Goal: Navigation & Orientation: Find specific page/section

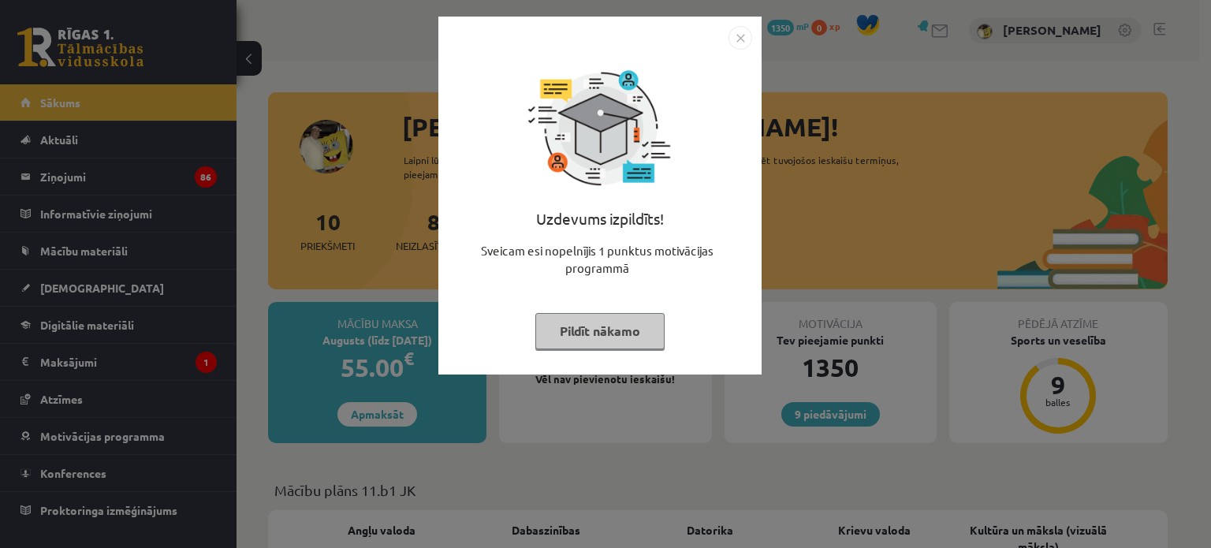
click at [603, 327] on button "Pildīt nākamo" at bounding box center [599, 331] width 129 height 36
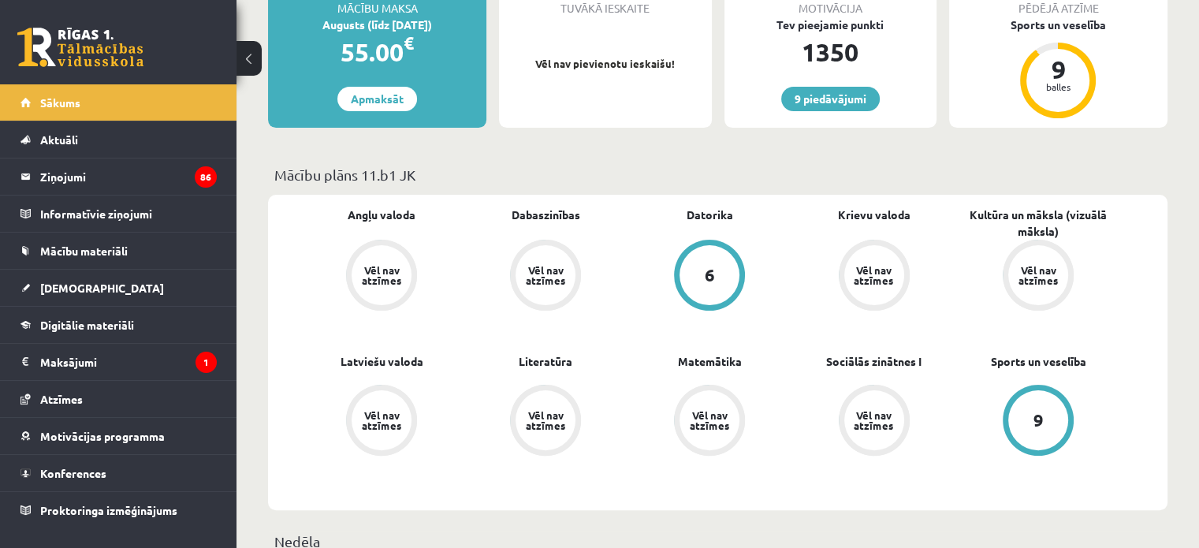
scroll to position [237, 0]
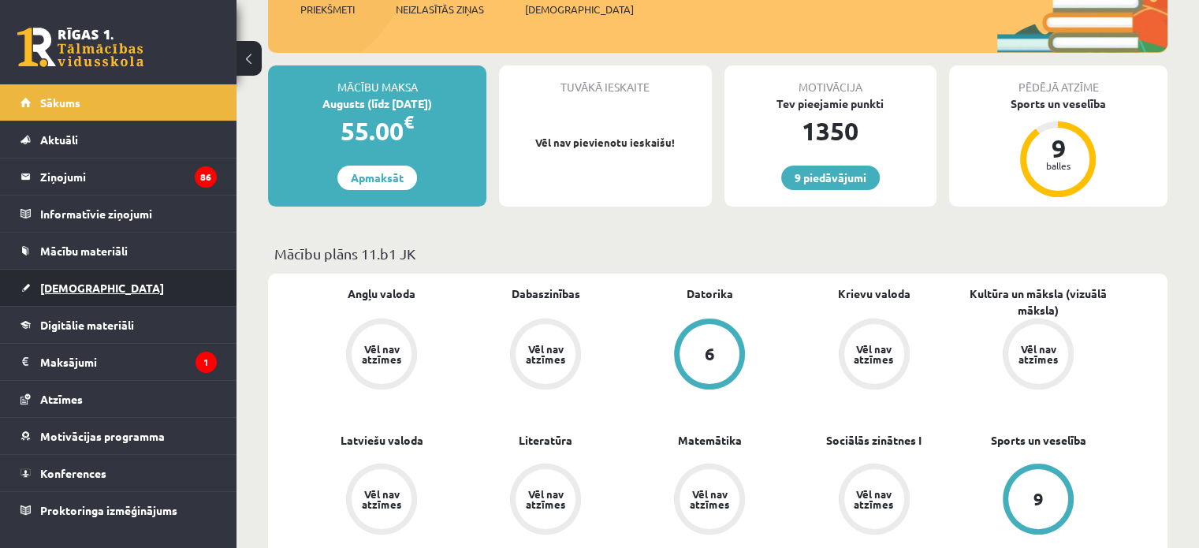
click at [69, 292] on span "[DEMOGRAPHIC_DATA]" at bounding box center [102, 288] width 124 height 14
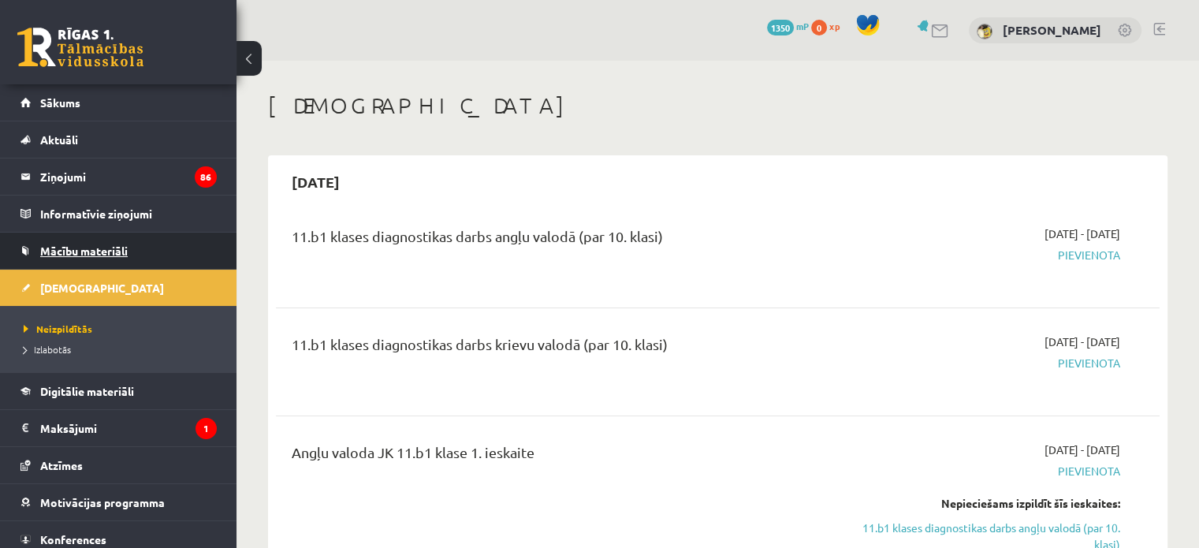
click at [93, 261] on link "Mācību materiāli" at bounding box center [118, 251] width 196 height 36
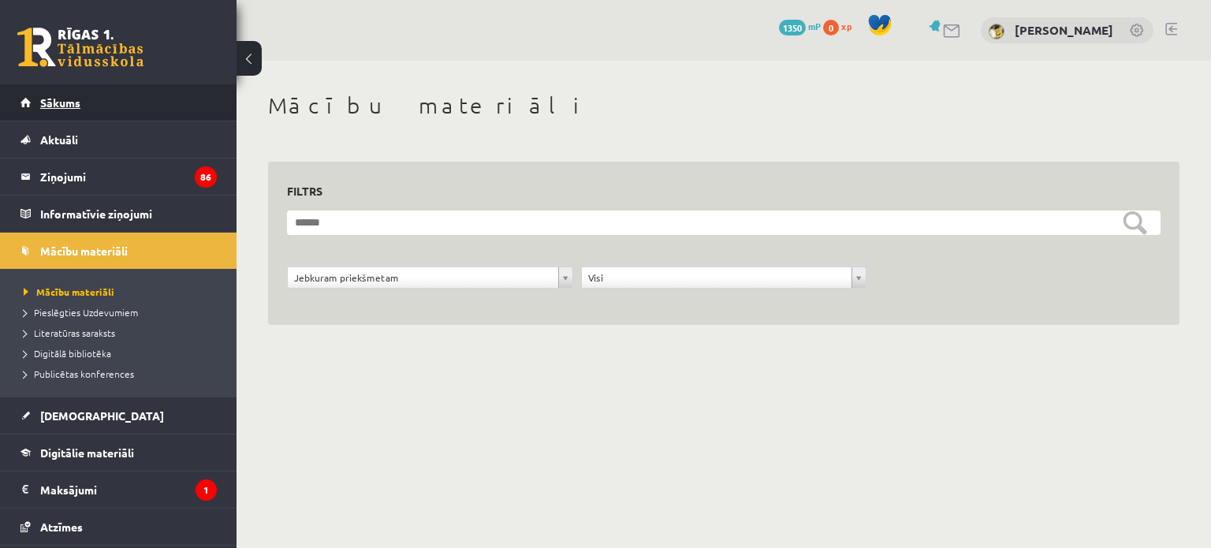
click at [64, 113] on link "Sākums" at bounding box center [118, 102] width 196 height 36
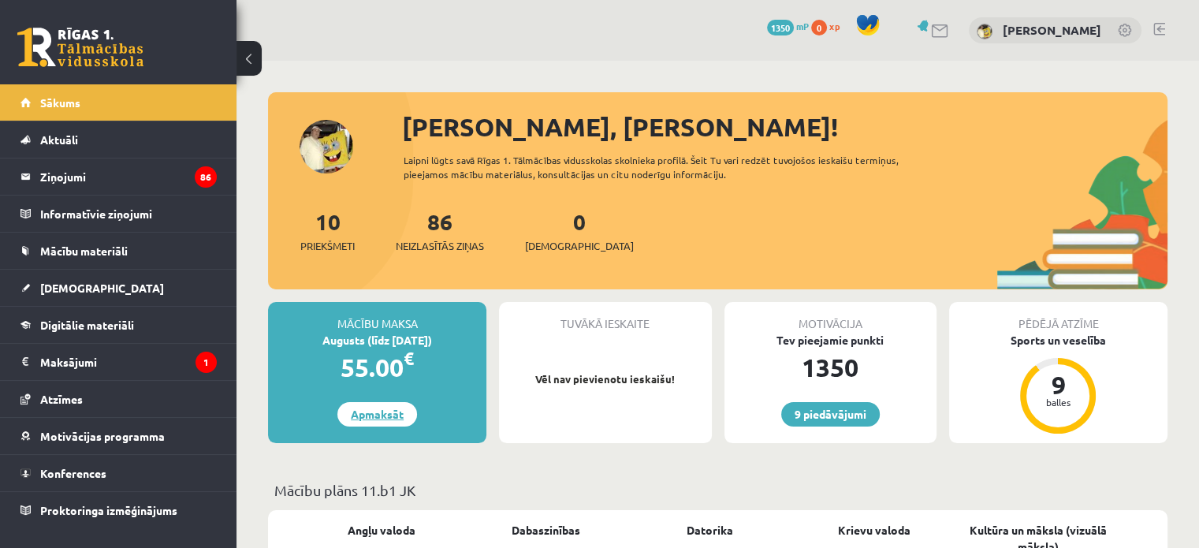
click at [378, 409] on link "Apmaksāt" at bounding box center [377, 414] width 80 height 24
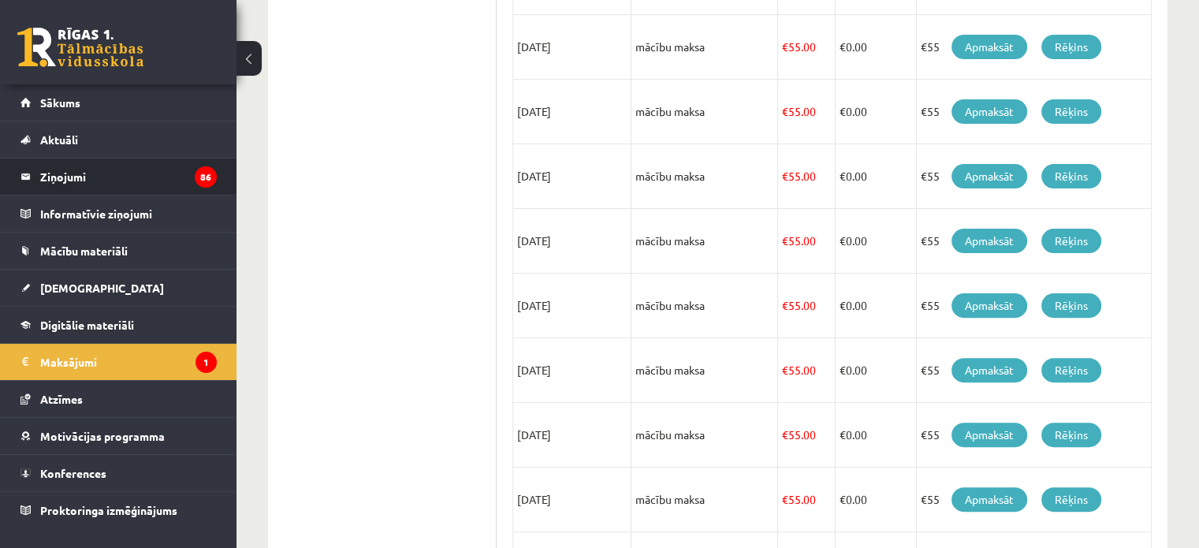
scroll to position [606, 0]
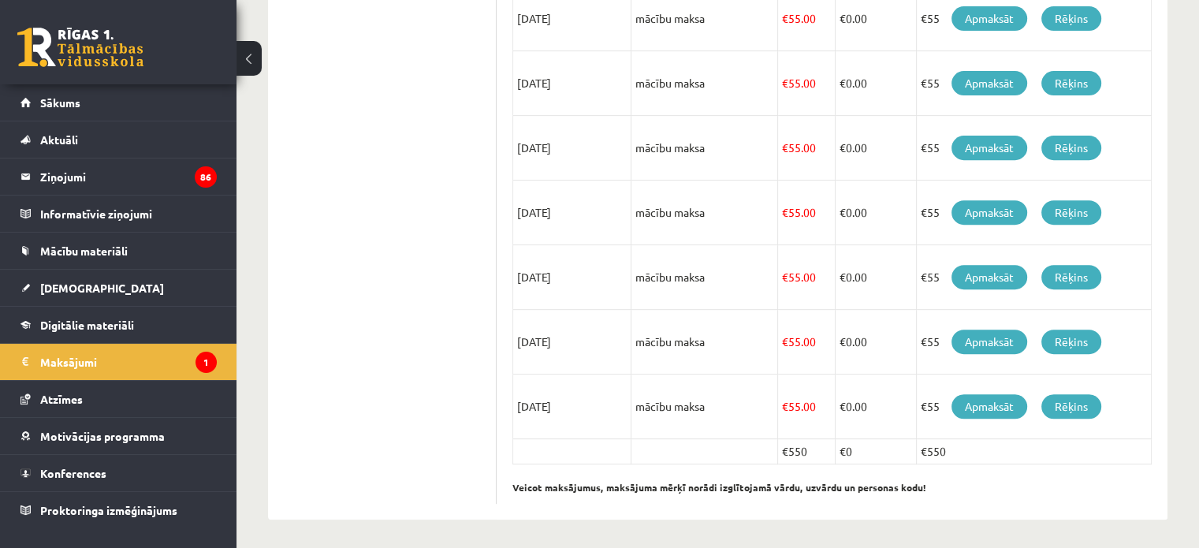
click at [128, 54] on link at bounding box center [80, 47] width 126 height 39
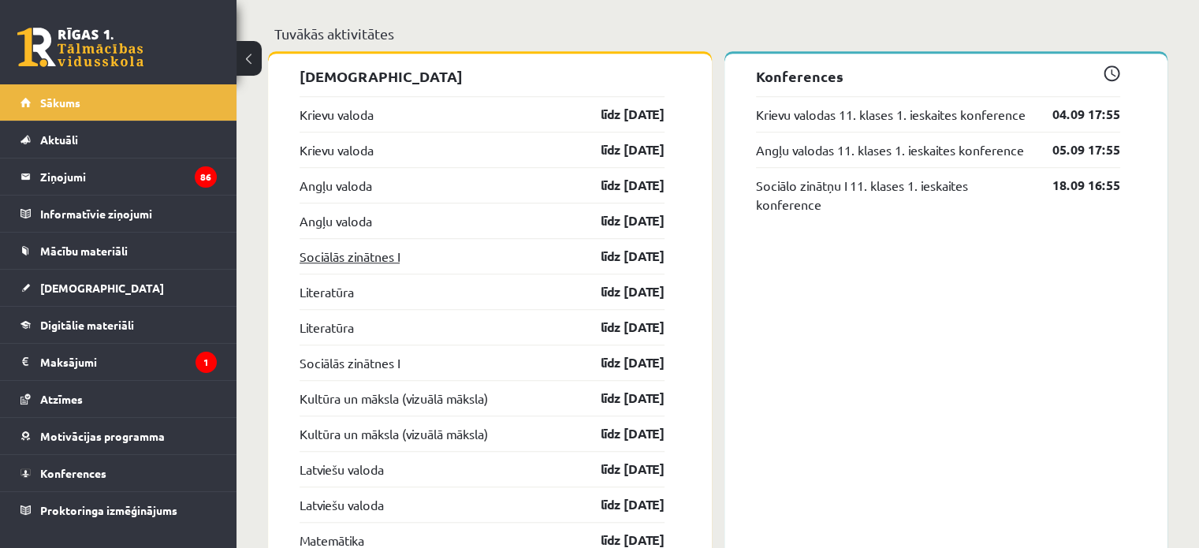
scroll to position [1178, 0]
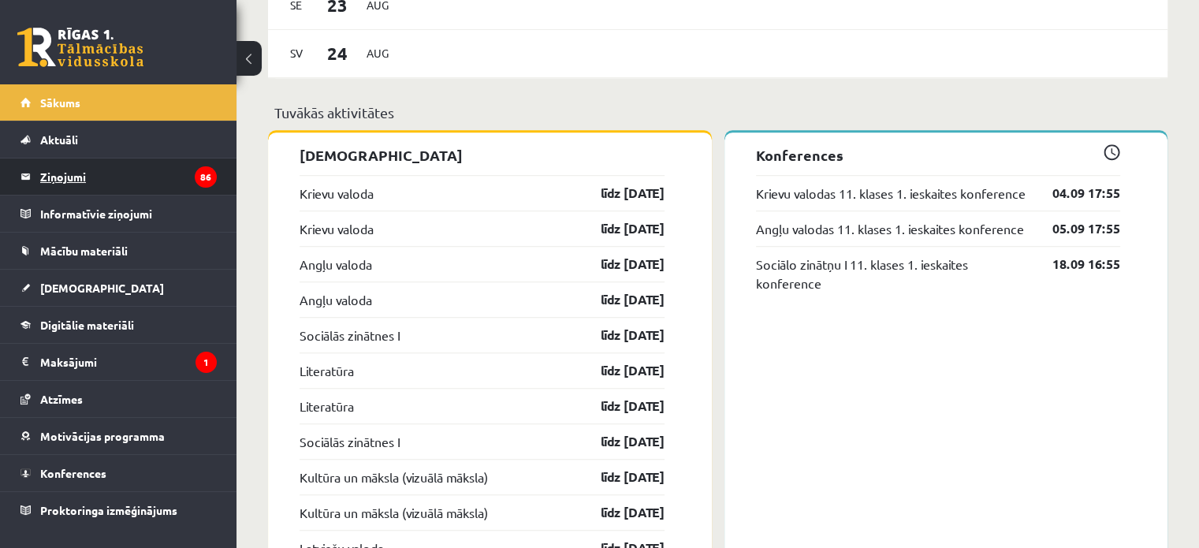
click at [76, 180] on legend "Ziņojumi 86" at bounding box center [128, 176] width 177 height 36
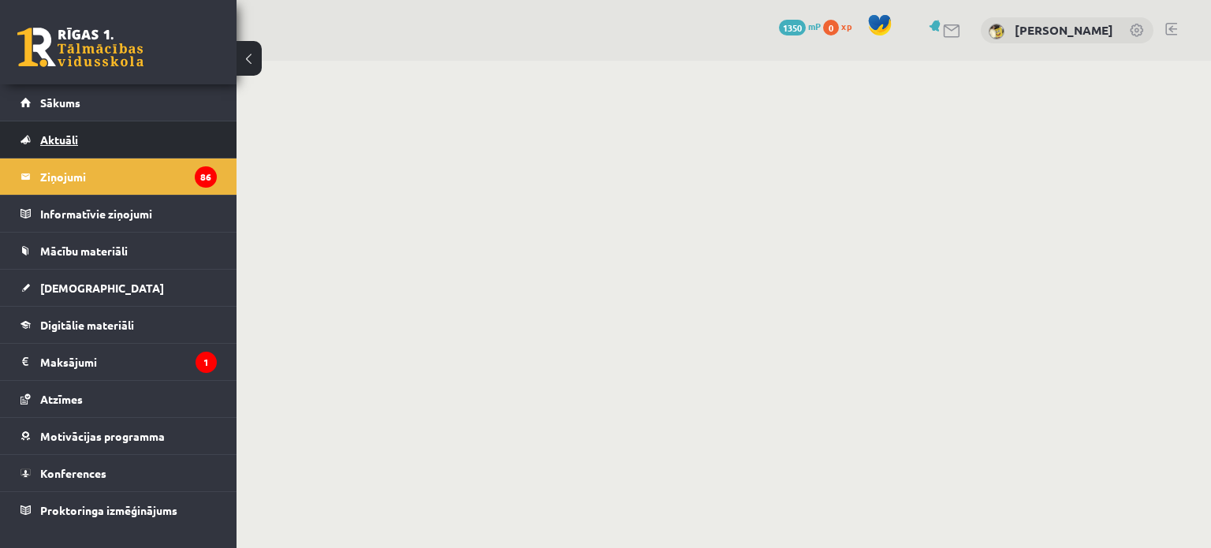
click at [77, 147] on link "Aktuāli" at bounding box center [118, 139] width 196 height 36
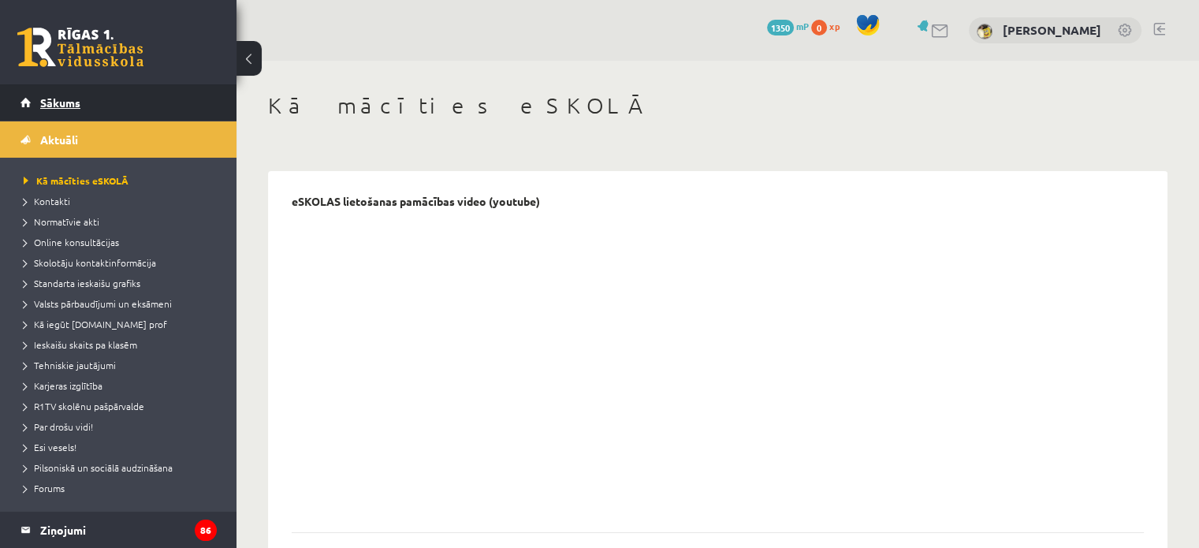
click at [75, 102] on span "Sākums" at bounding box center [60, 102] width 40 height 14
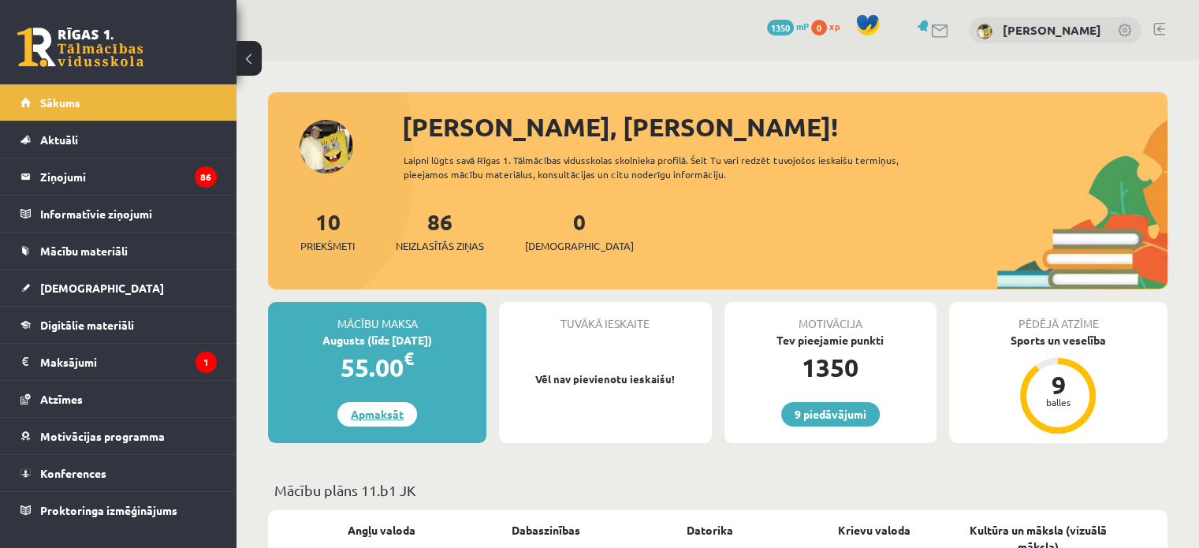
click at [395, 416] on link "Apmaksāt" at bounding box center [377, 414] width 80 height 24
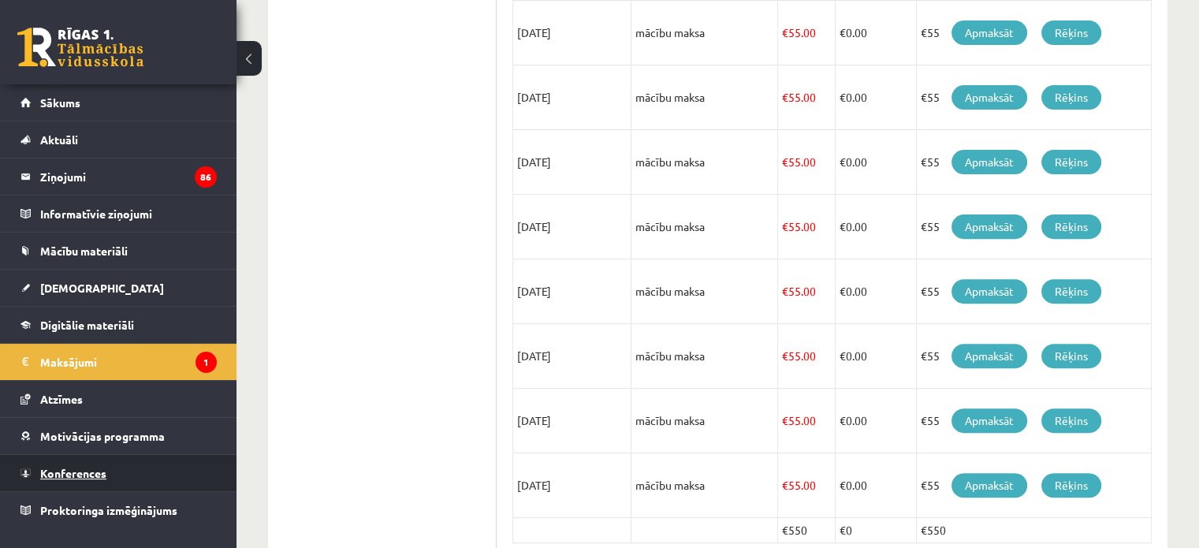
scroll to position [606, 0]
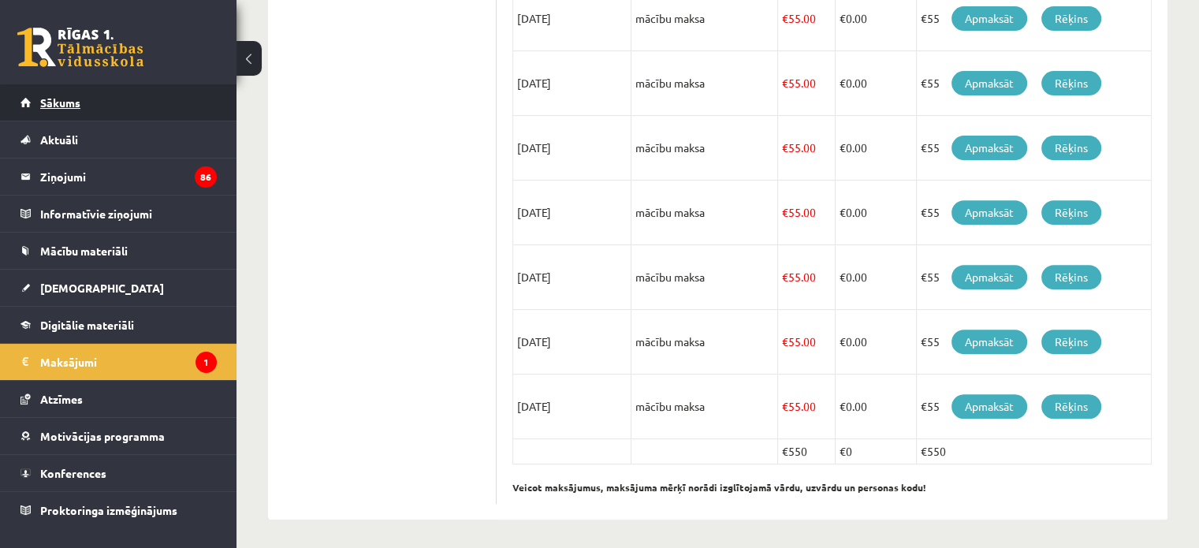
click at [75, 90] on link "Sākums" at bounding box center [118, 102] width 196 height 36
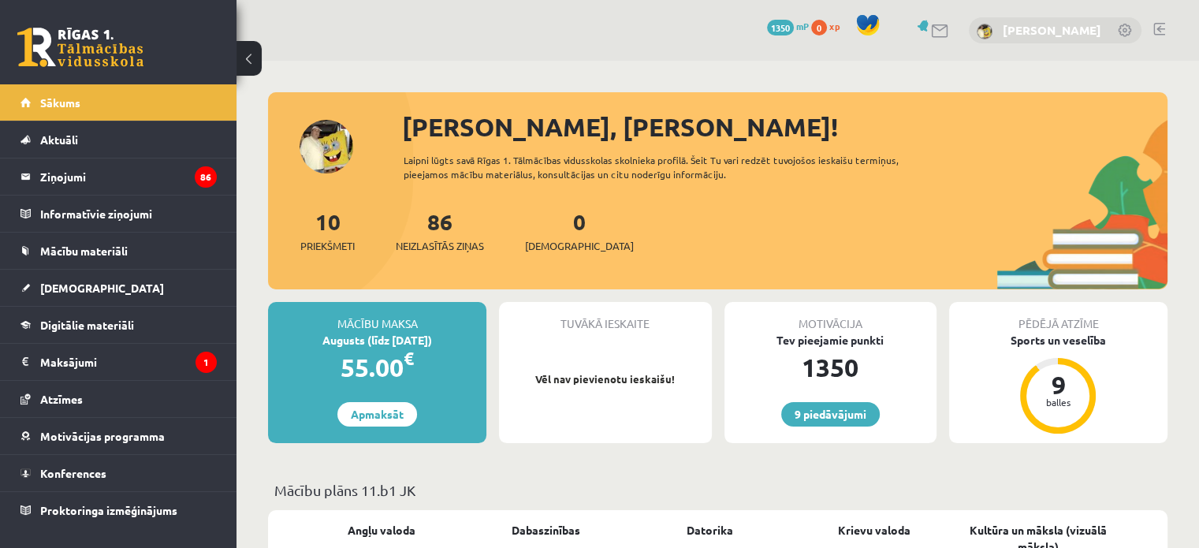
click at [1072, 34] on link "[PERSON_NAME]" at bounding box center [1052, 30] width 99 height 16
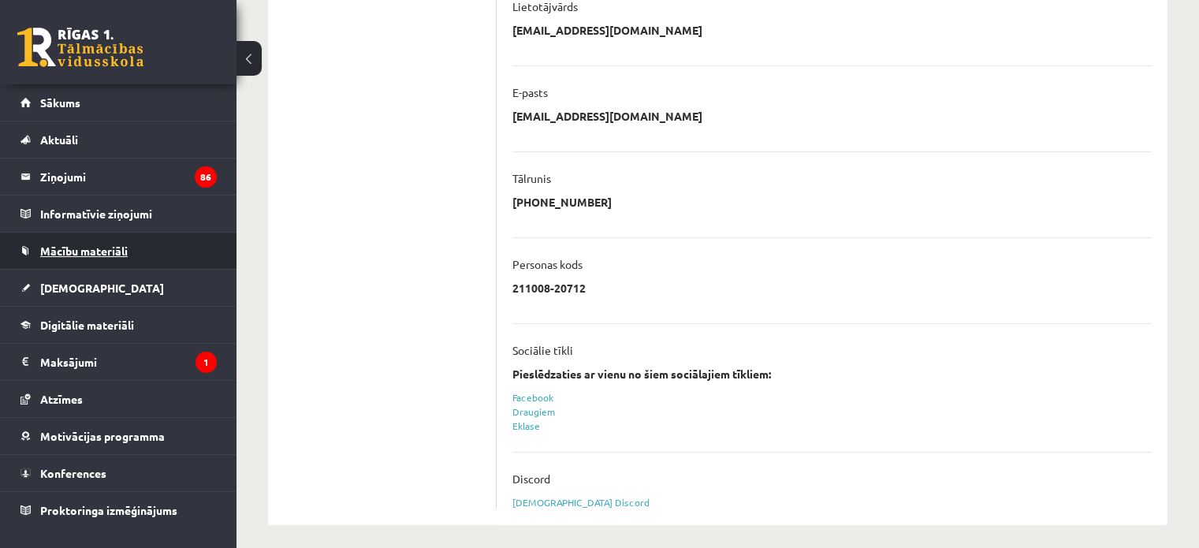
scroll to position [401, 0]
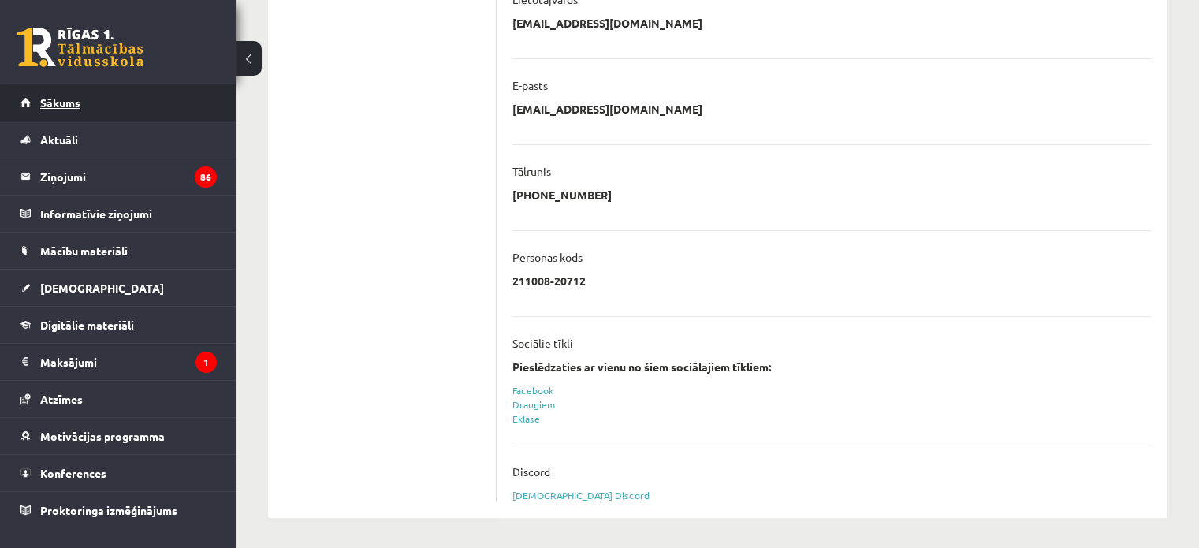
click at [110, 110] on link "Sākums" at bounding box center [118, 102] width 196 height 36
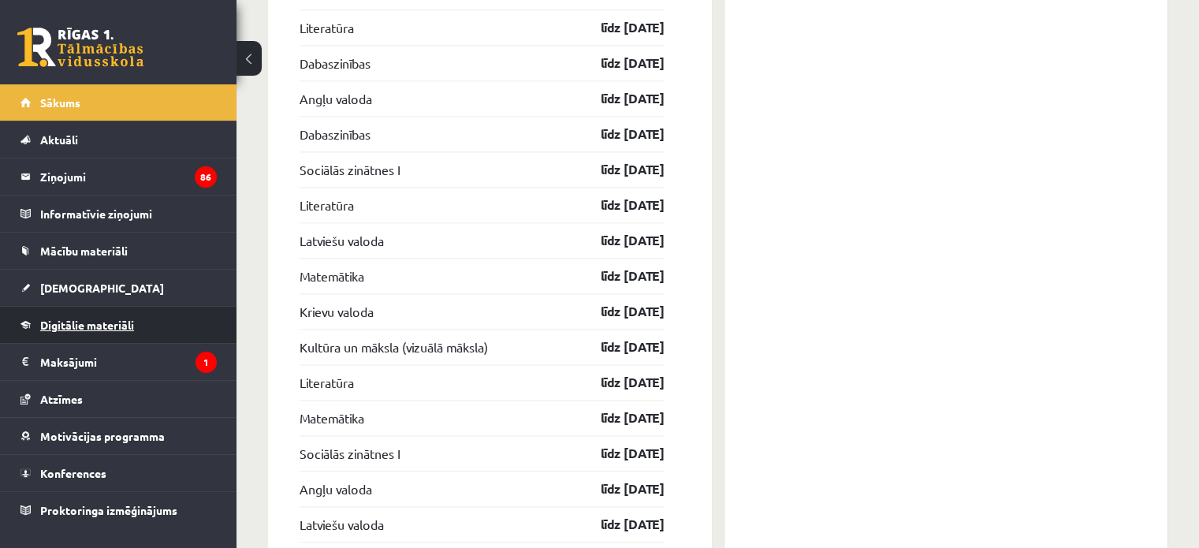
scroll to position [2282, 0]
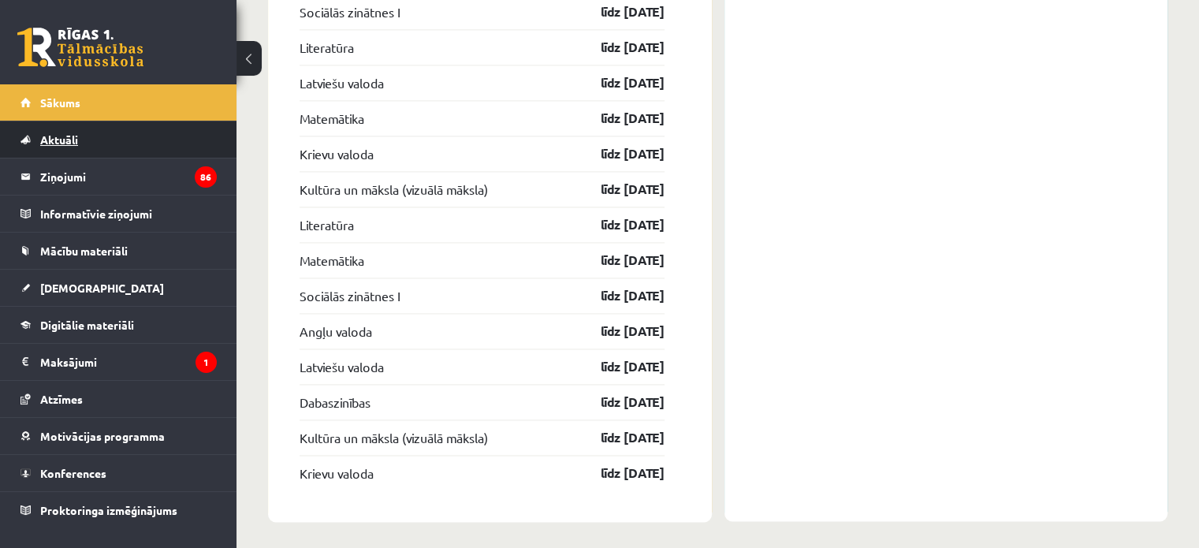
click at [74, 138] on span "Aktuāli" at bounding box center [59, 139] width 38 height 14
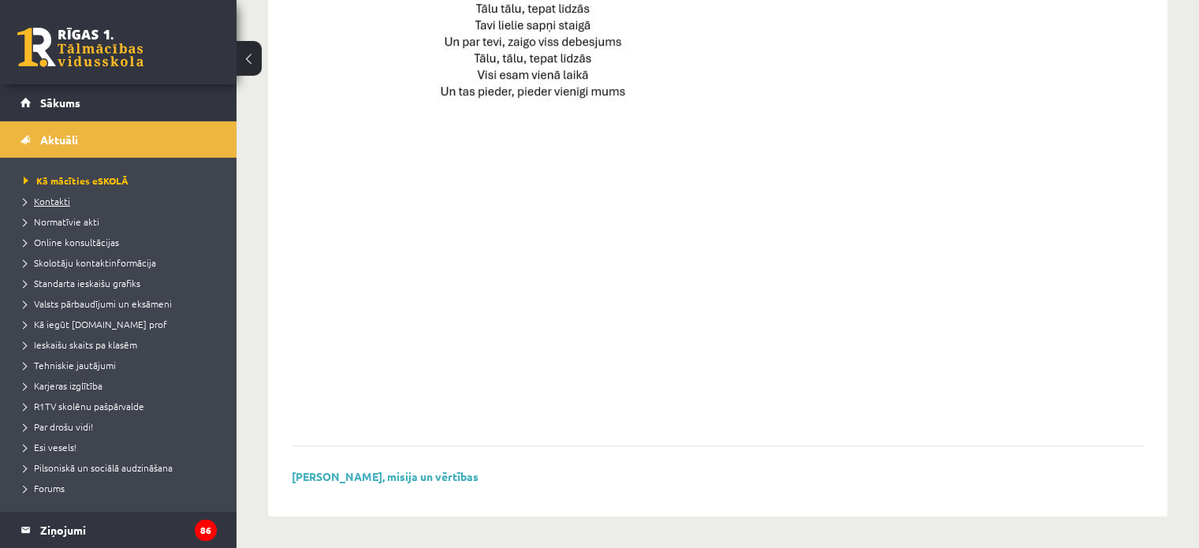
click at [54, 204] on span "Kontakti" at bounding box center [47, 201] width 47 height 13
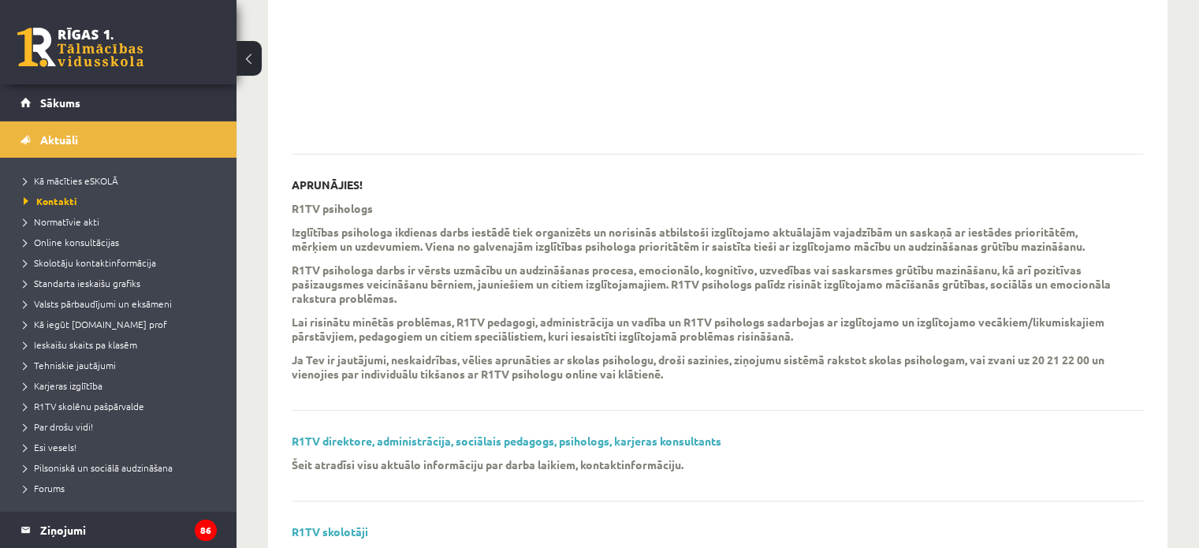
scroll to position [457, 0]
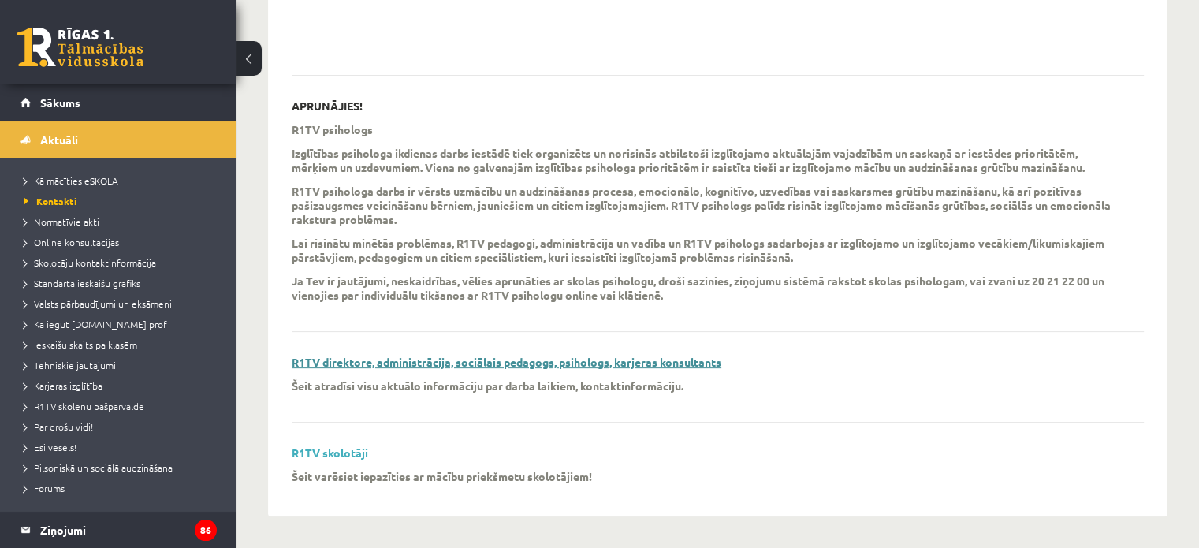
click at [394, 360] on link "R1TV direktore, administrācija, sociālais pedagogs, psihologs, karjeras konsult…" at bounding box center [507, 362] width 430 height 14
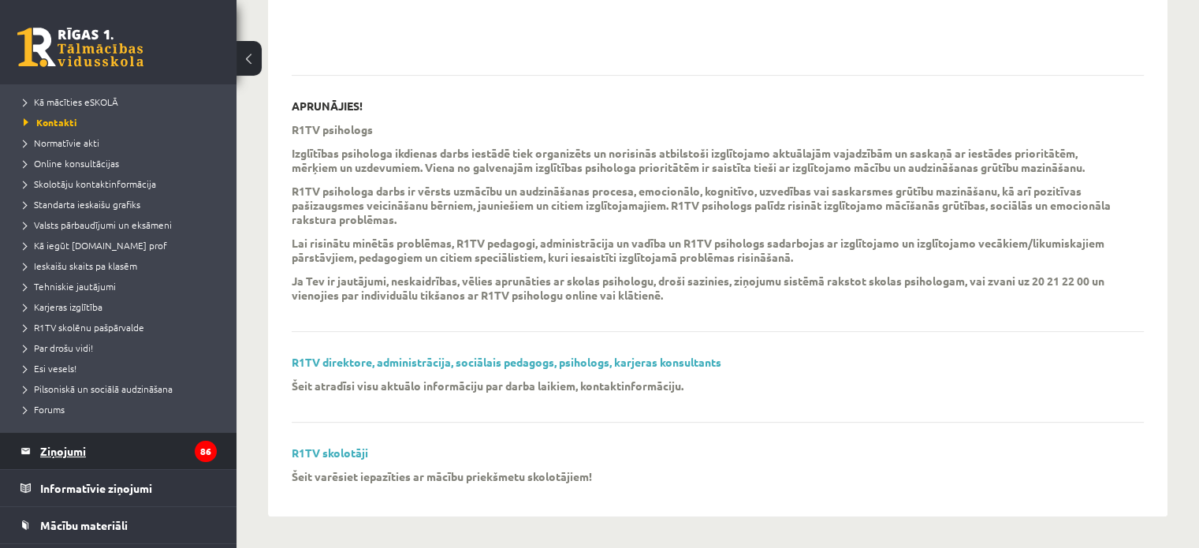
click at [60, 453] on legend "Ziņojumi 86" at bounding box center [128, 451] width 177 height 36
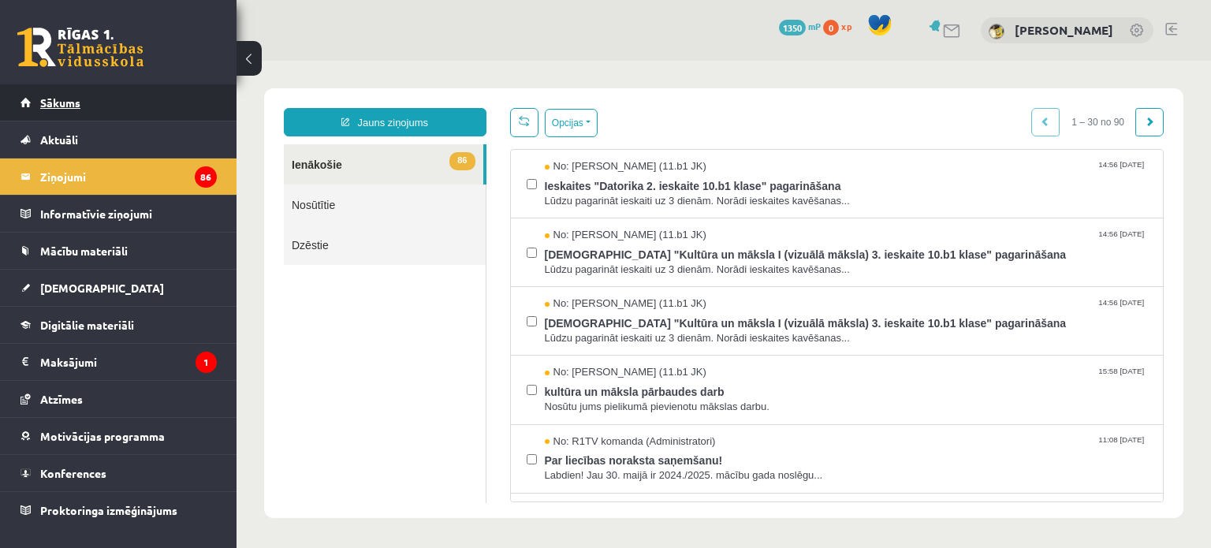
click at [109, 108] on link "Sākums" at bounding box center [118, 102] width 196 height 36
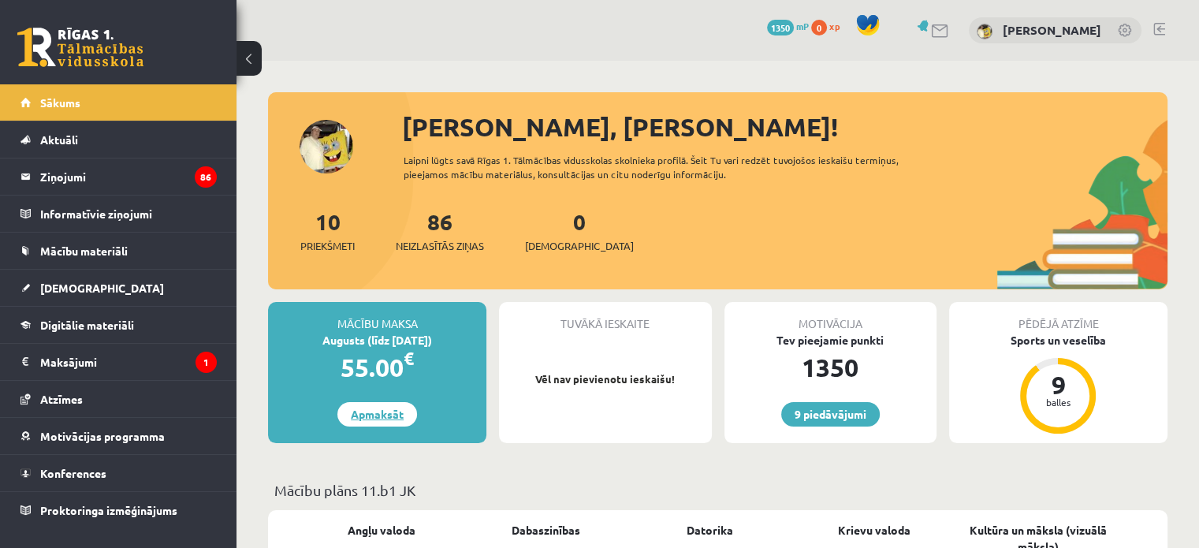
click at [384, 412] on link "Apmaksāt" at bounding box center [377, 414] width 80 height 24
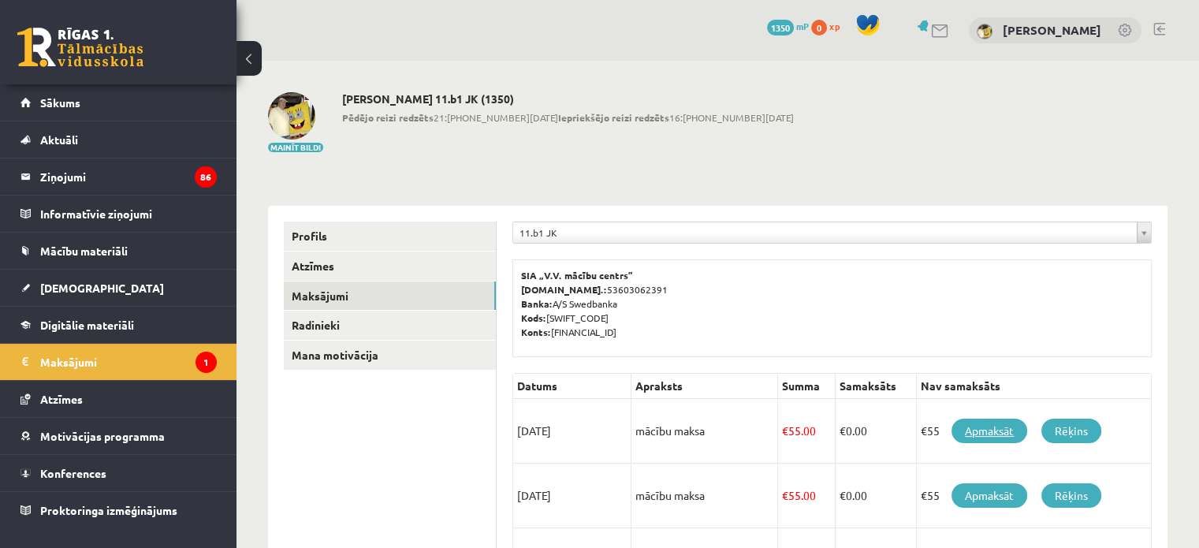
click at [973, 431] on link "Apmaksāt" at bounding box center [990, 431] width 76 height 24
click at [330, 322] on link "Radinieki" at bounding box center [390, 325] width 212 height 29
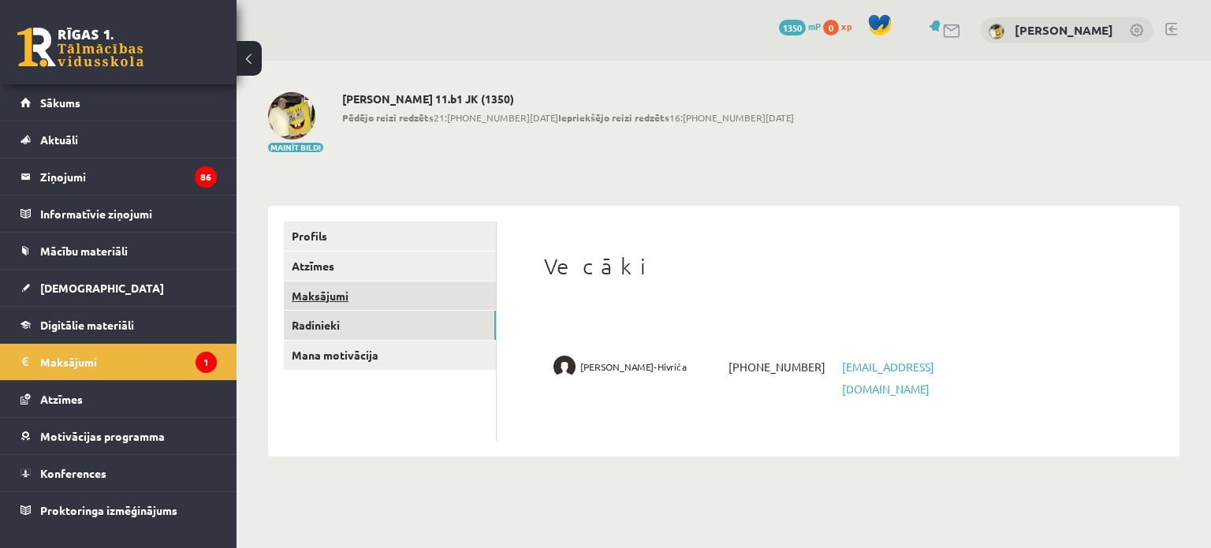
click at [337, 296] on link "Maksājumi" at bounding box center [390, 295] width 212 height 29
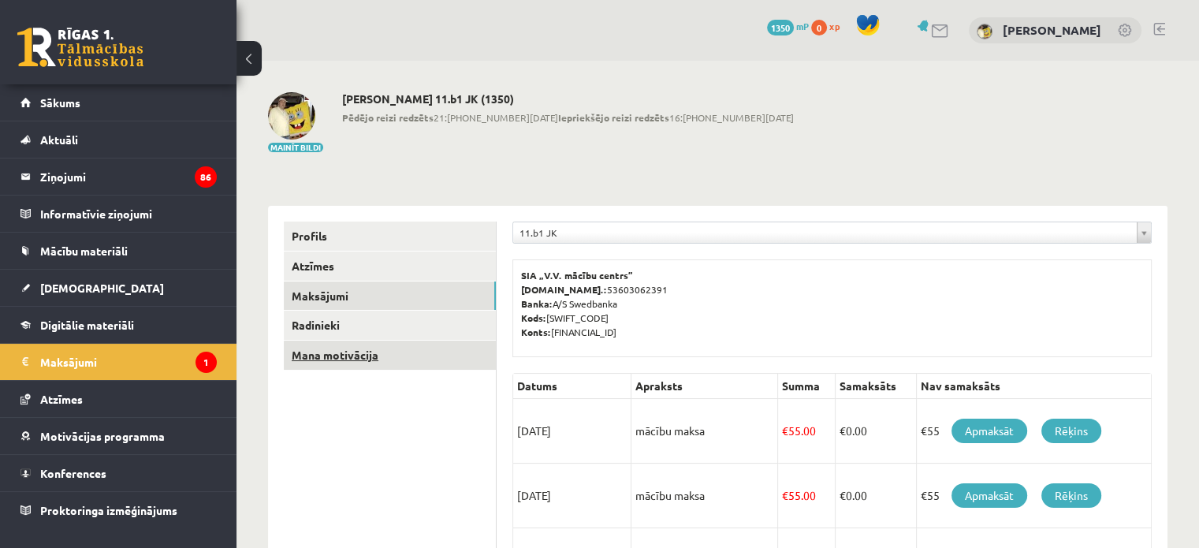
click at [348, 350] on link "Mana motivācija" at bounding box center [390, 355] width 212 height 29
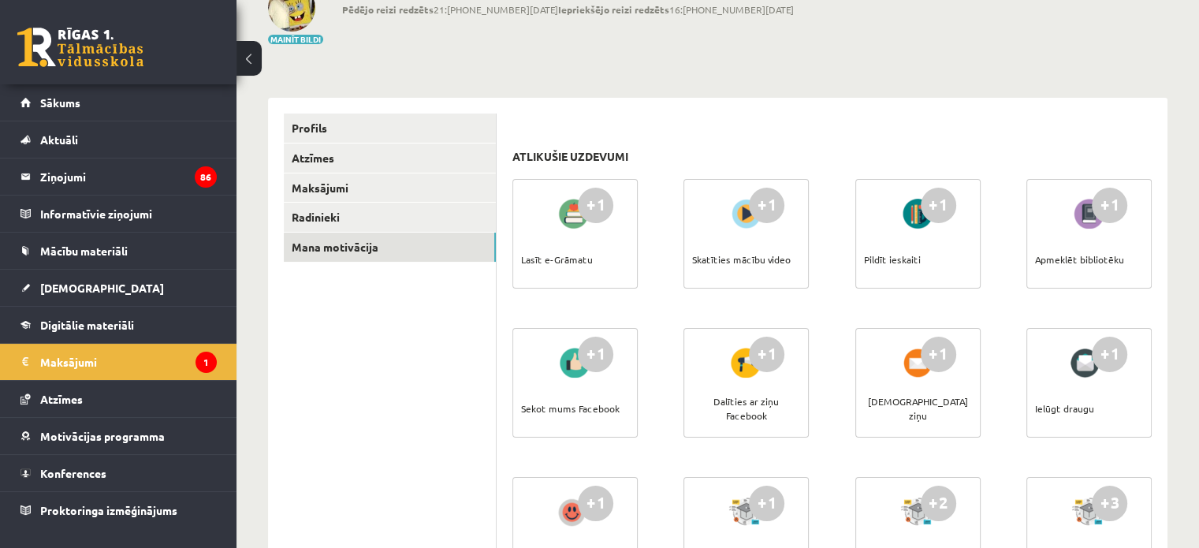
scroll to position [29, 0]
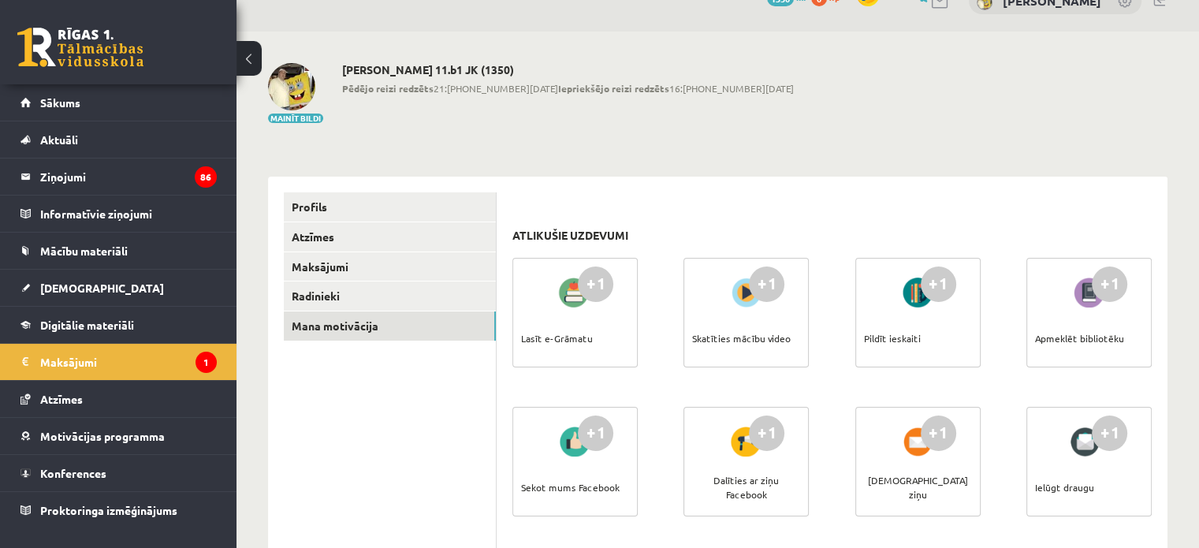
click at [69, 54] on link at bounding box center [80, 47] width 126 height 39
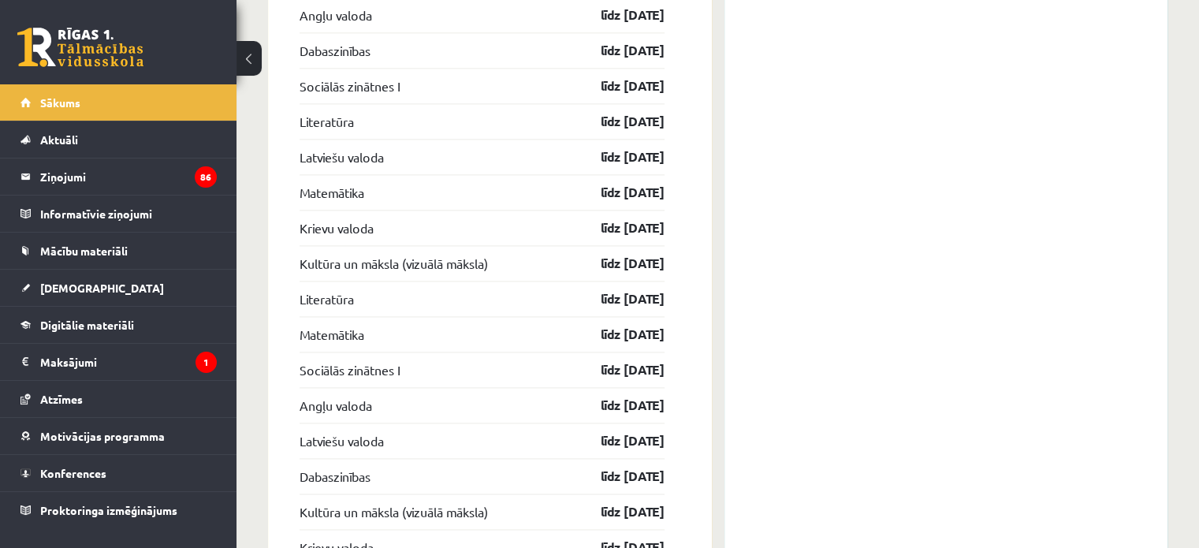
scroll to position [2282, 0]
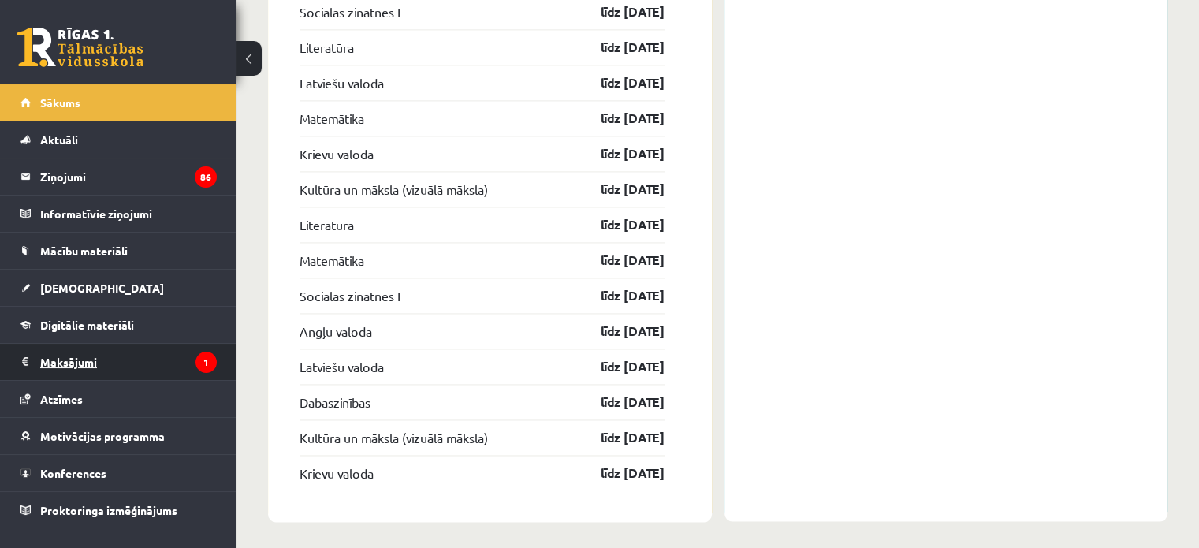
click at [58, 368] on legend "Maksājumi 1" at bounding box center [128, 362] width 177 height 36
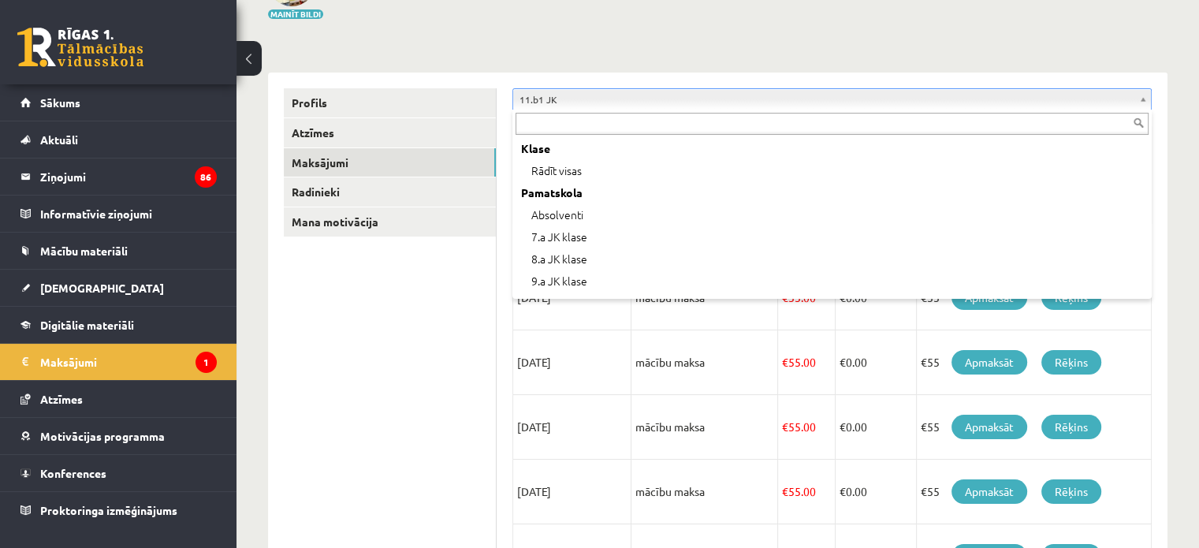
drag, startPoint x: 556, startPoint y: 99, endPoint x: 541, endPoint y: 100, distance: 15.0
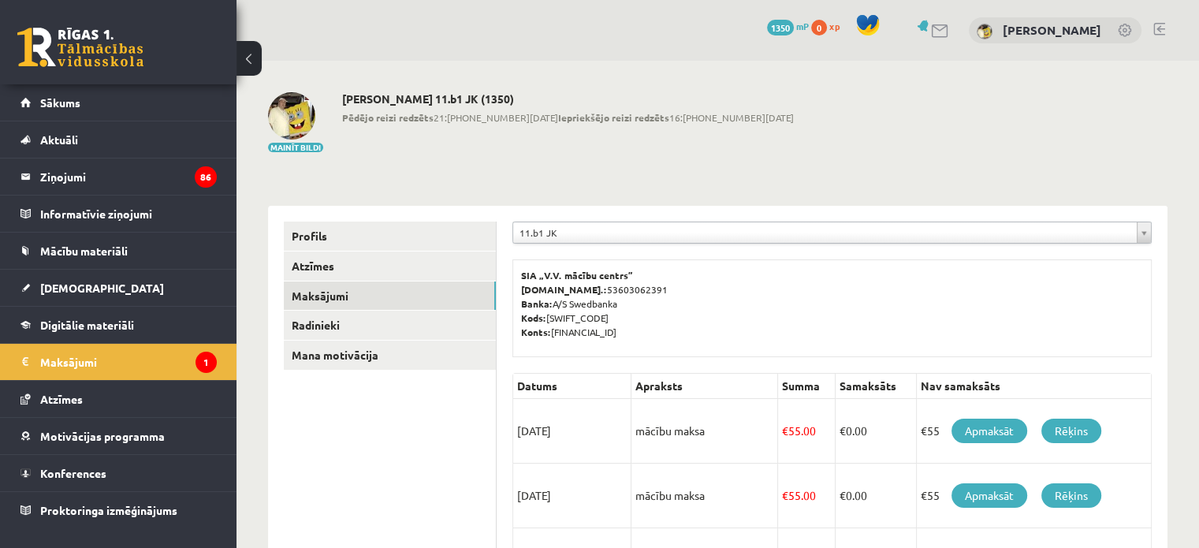
click at [1119, 28] on link at bounding box center [1126, 32] width 16 height 16
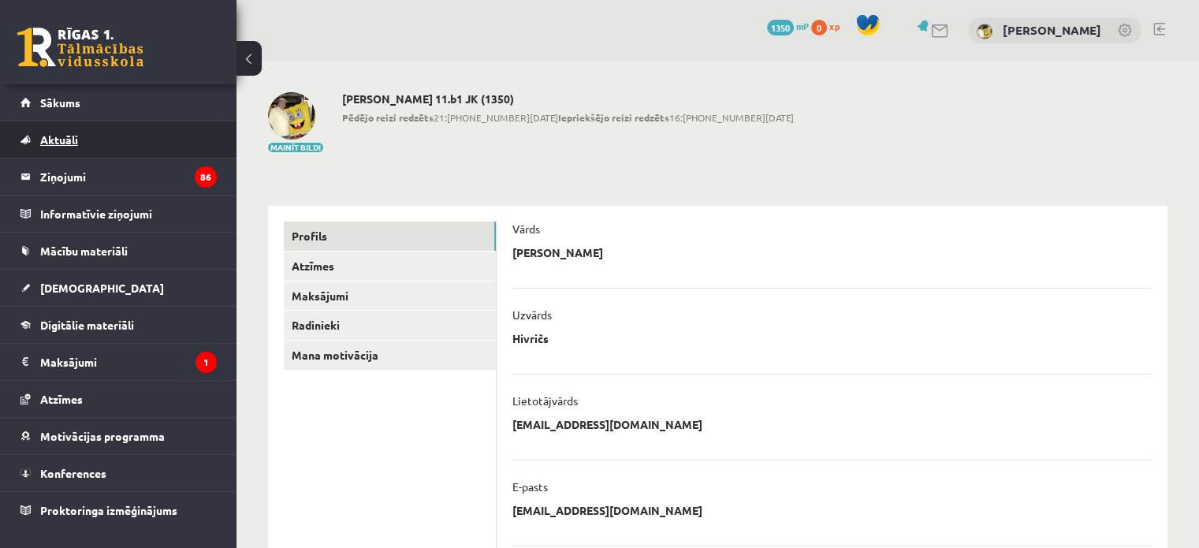
click at [99, 147] on link "Aktuāli" at bounding box center [118, 139] width 196 height 36
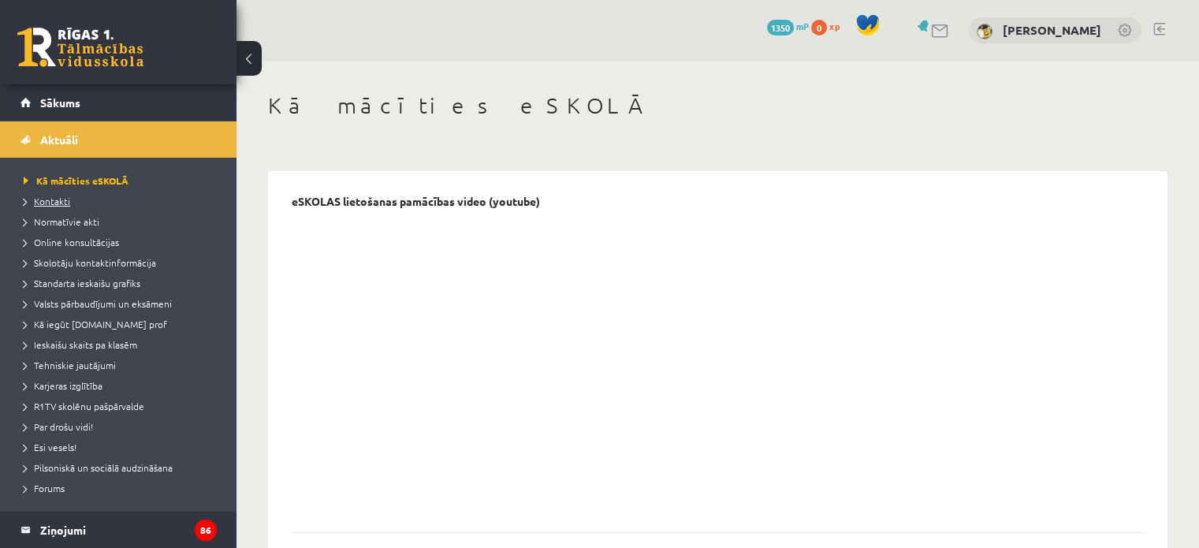
click at [62, 199] on span "Kontakti" at bounding box center [47, 201] width 47 height 13
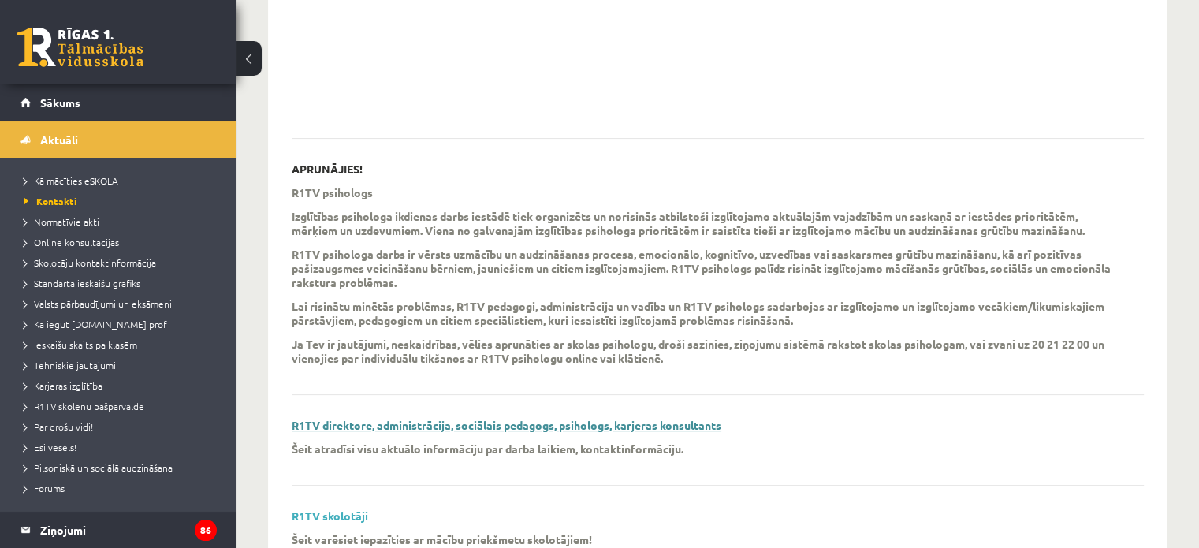
scroll to position [457, 0]
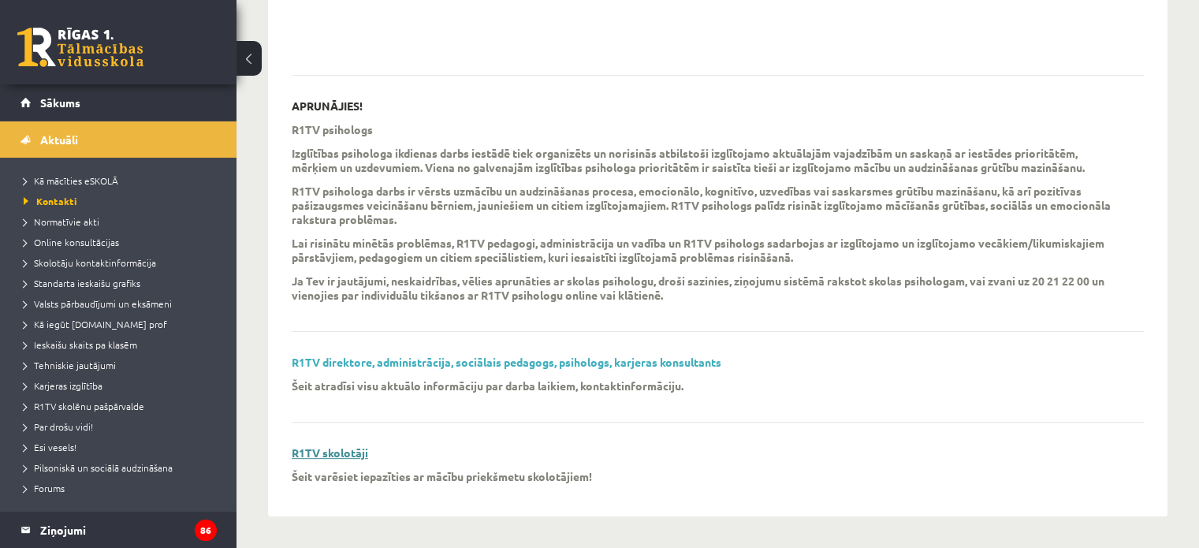
click at [338, 457] on link "R1TV skolotāji" at bounding box center [330, 452] width 76 height 14
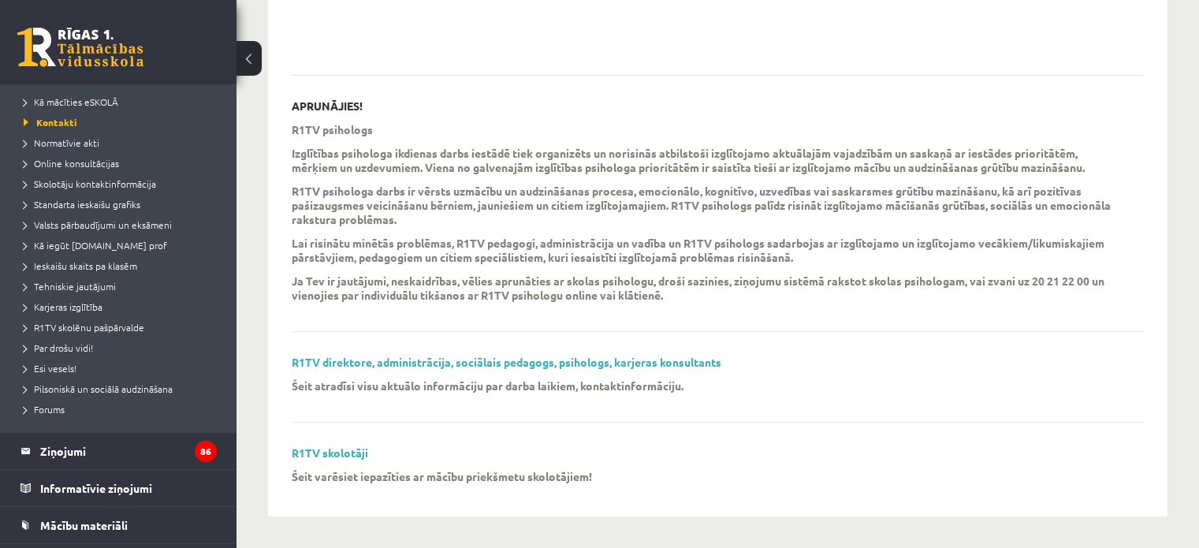
scroll to position [158, 0]
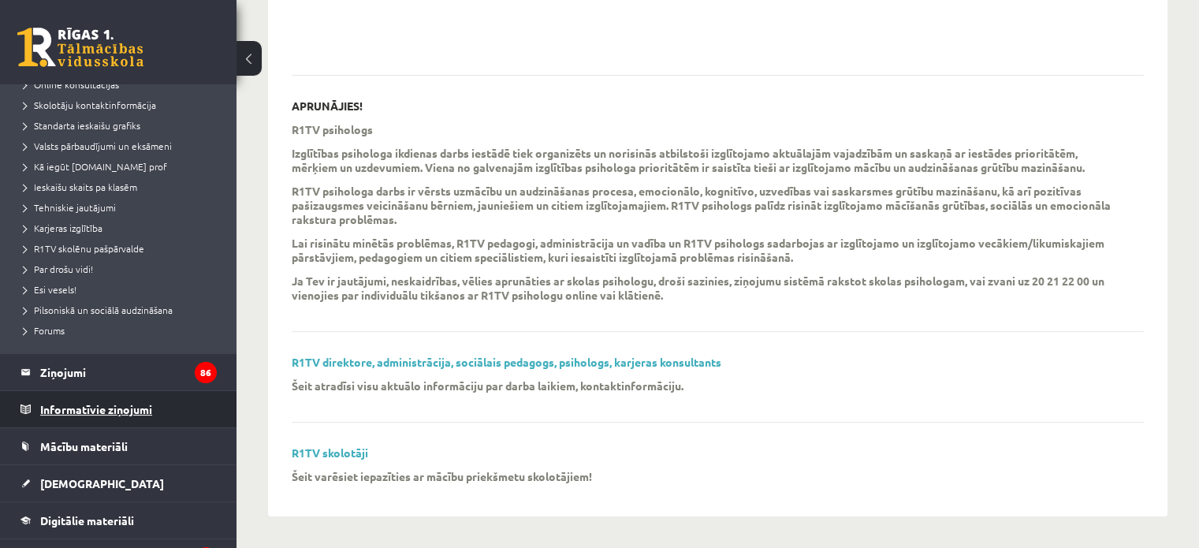
click at [82, 404] on legend "Informatīvie ziņojumi 0" at bounding box center [128, 409] width 177 height 36
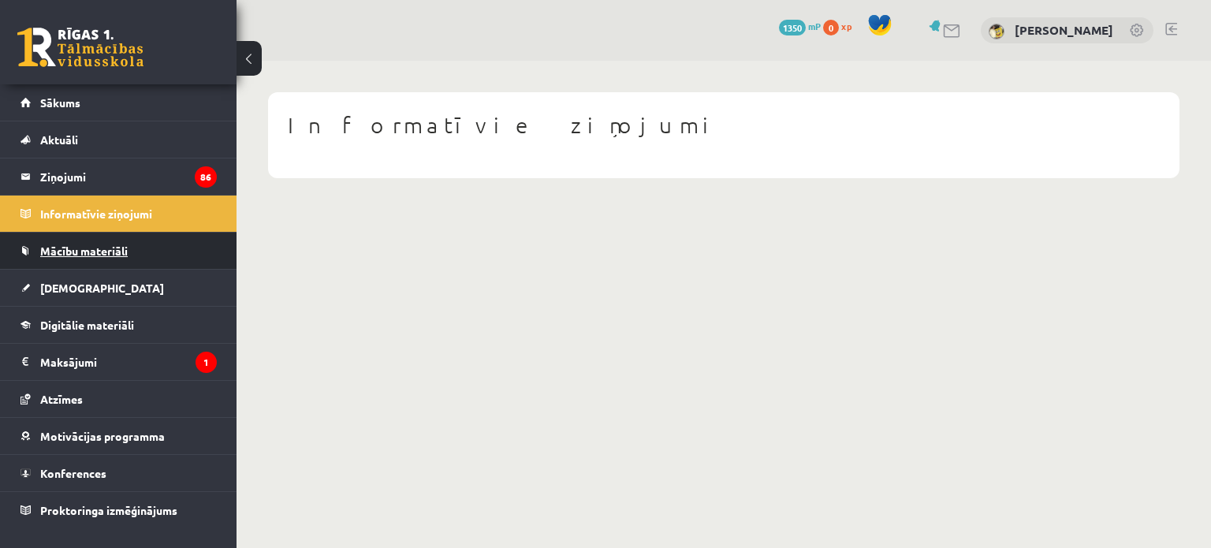
click at [67, 257] on link "Mācību materiāli" at bounding box center [118, 251] width 196 height 36
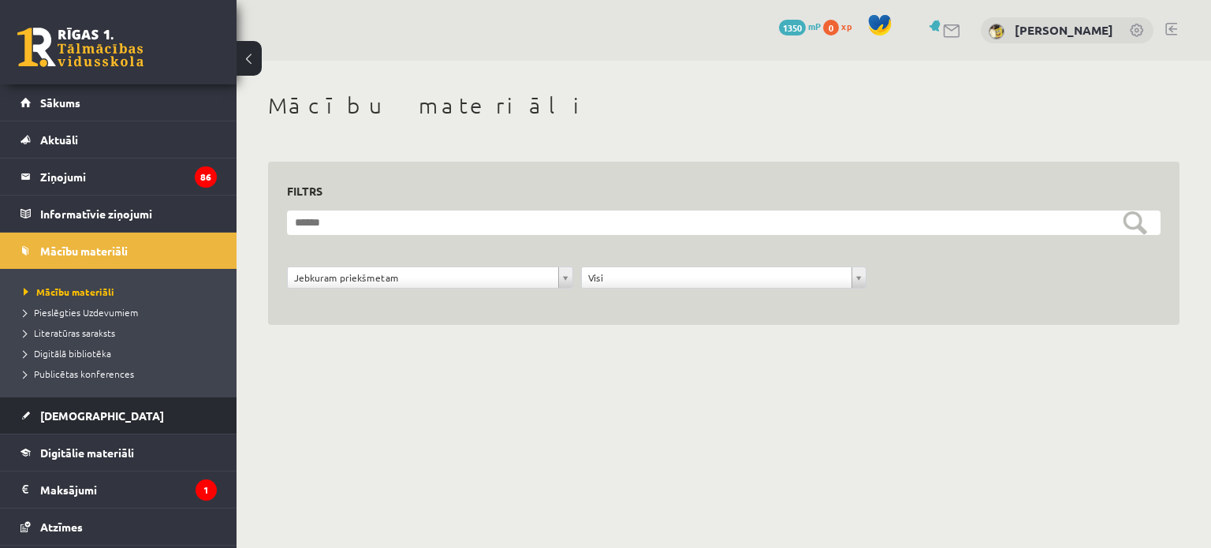
scroll to position [79, 0]
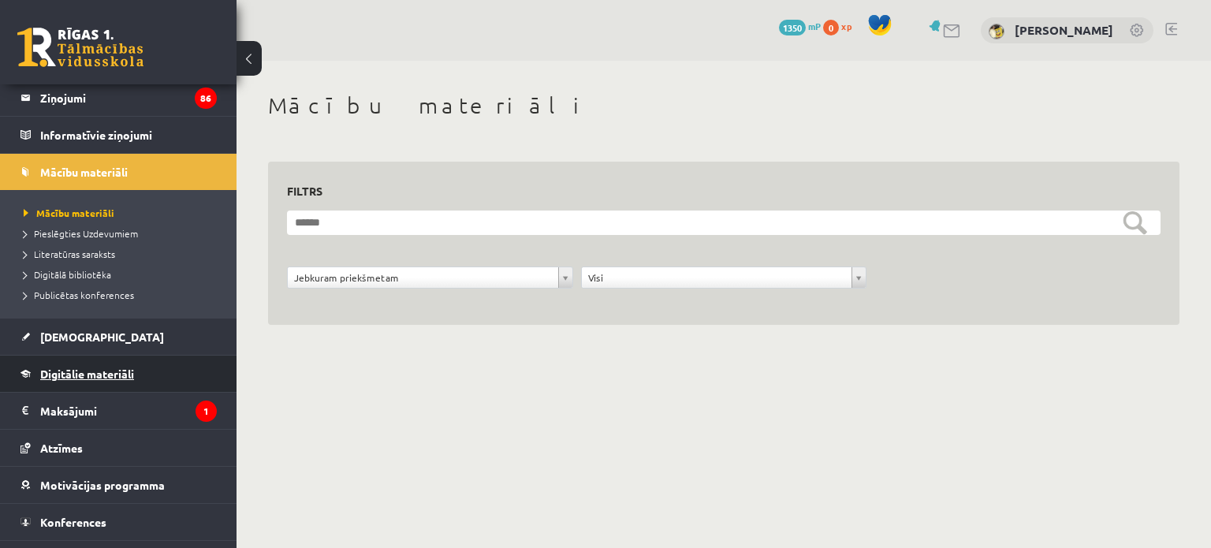
click at [69, 380] on link "Digitālie materiāli" at bounding box center [118, 374] width 196 height 36
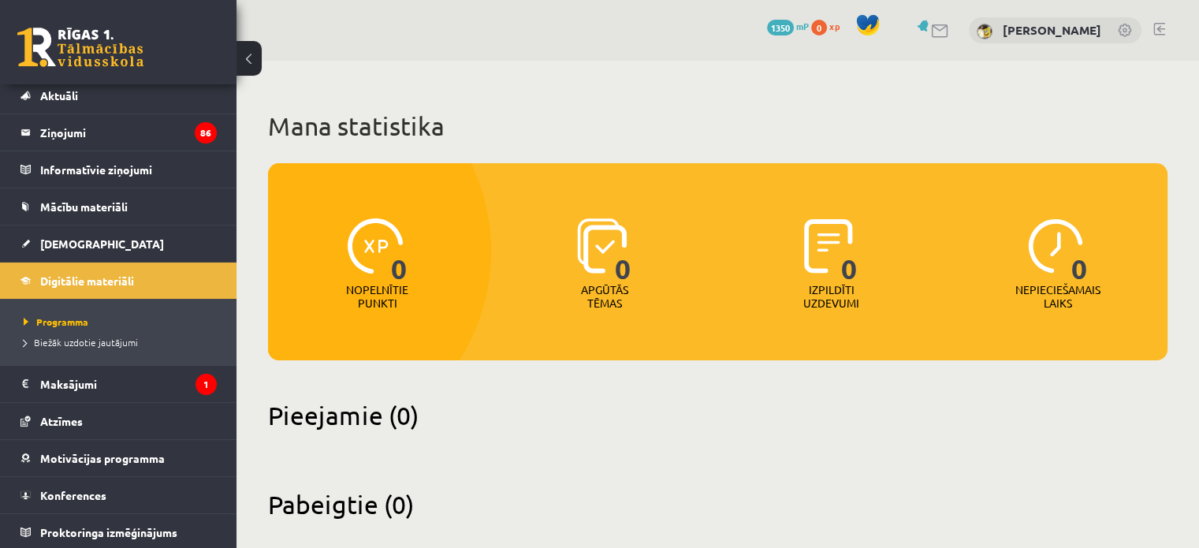
scroll to position [22, 0]
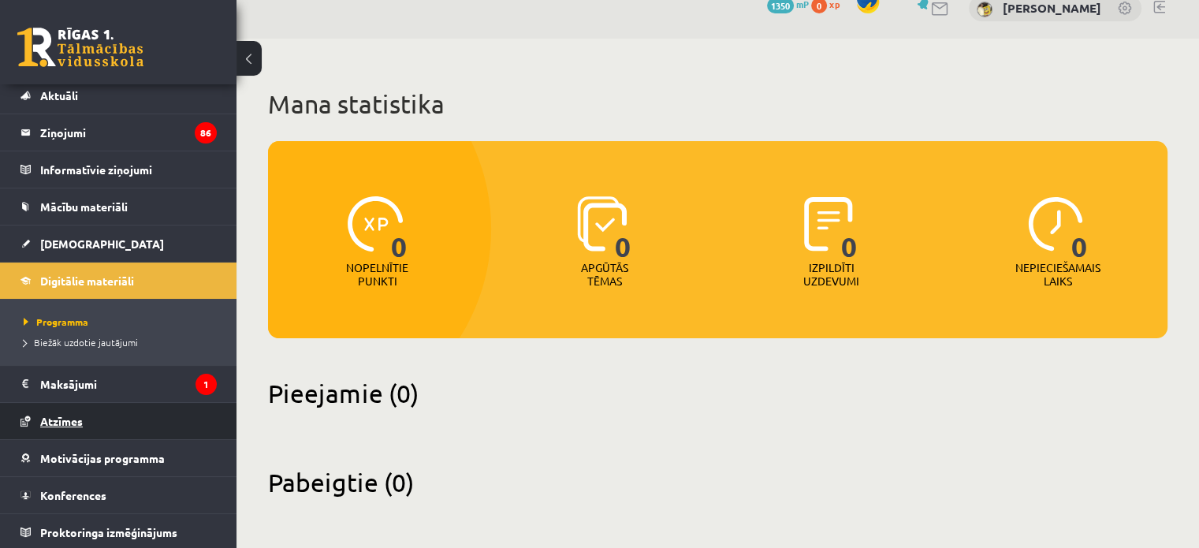
click at [69, 418] on span "Atzīmes" at bounding box center [61, 421] width 43 height 14
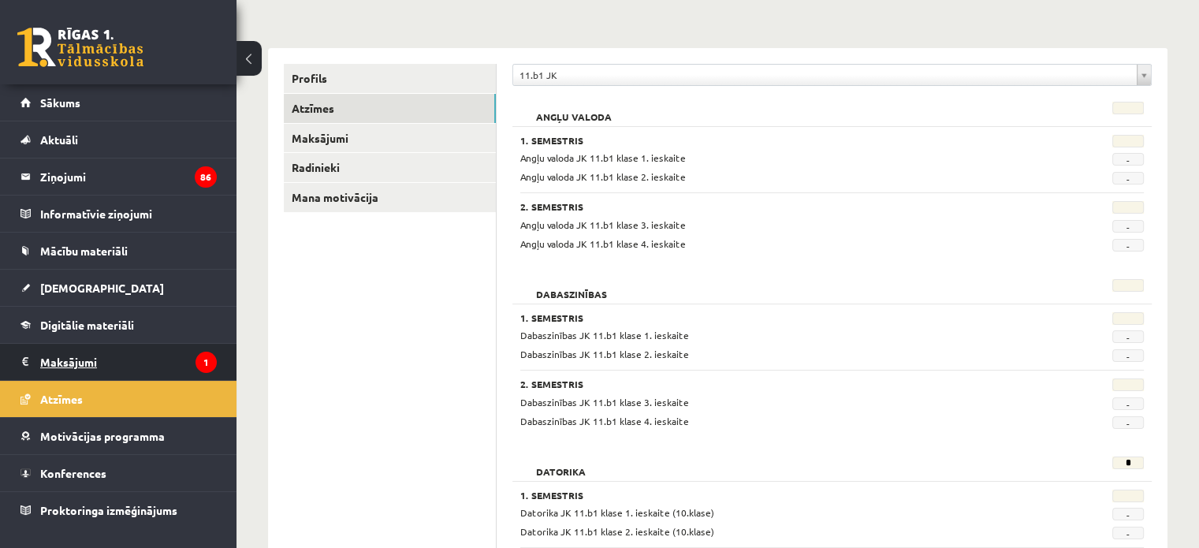
scroll to position [237, 0]
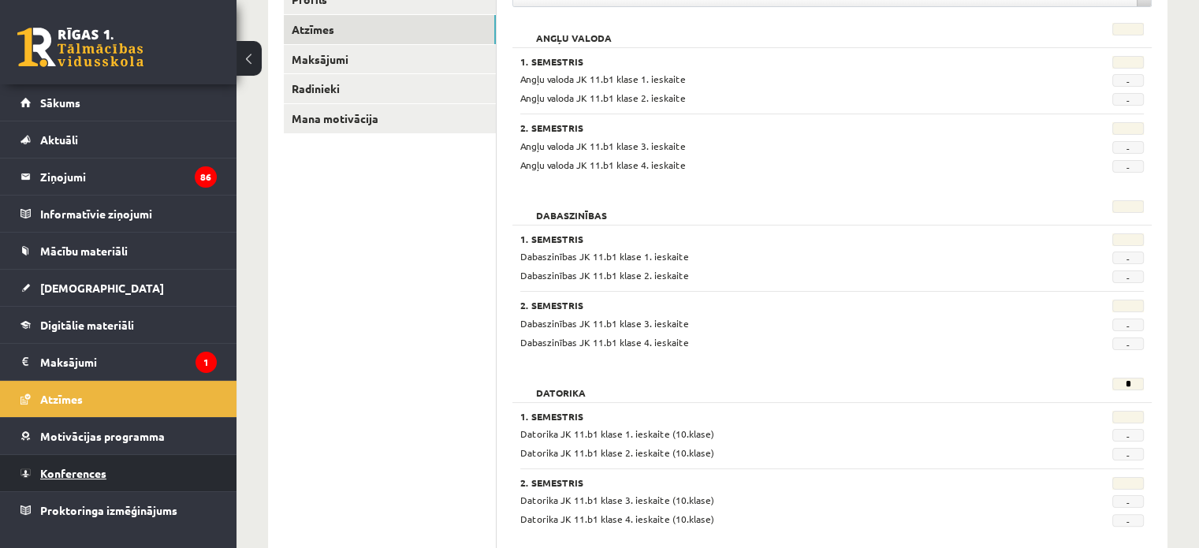
click at [86, 464] on link "Konferences" at bounding box center [118, 473] width 196 height 36
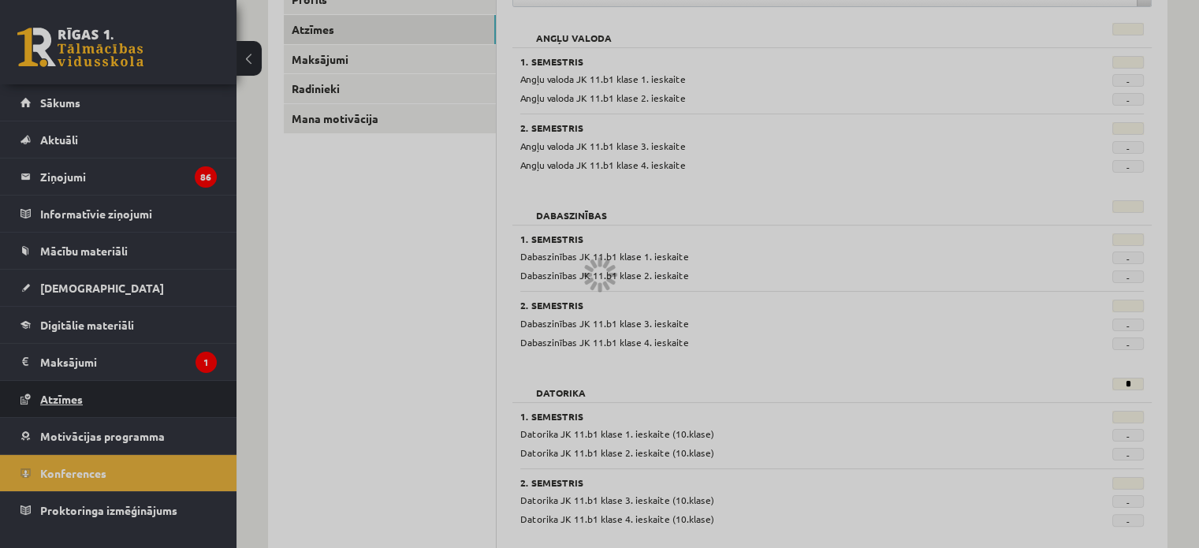
scroll to position [204, 0]
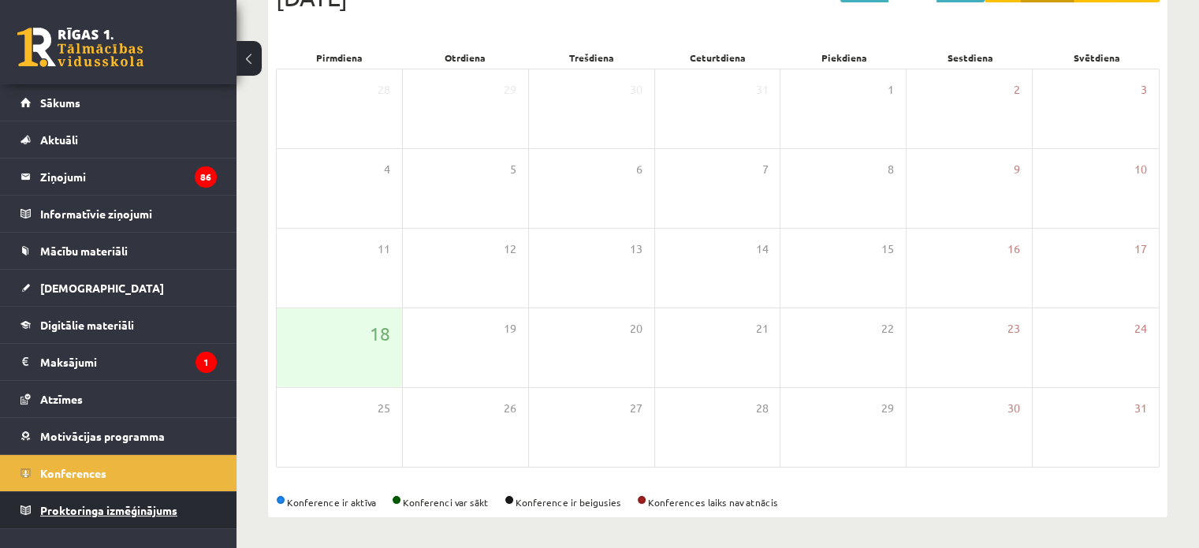
click at [125, 494] on link "Proktoringa izmēģinājums" at bounding box center [118, 510] width 196 height 36
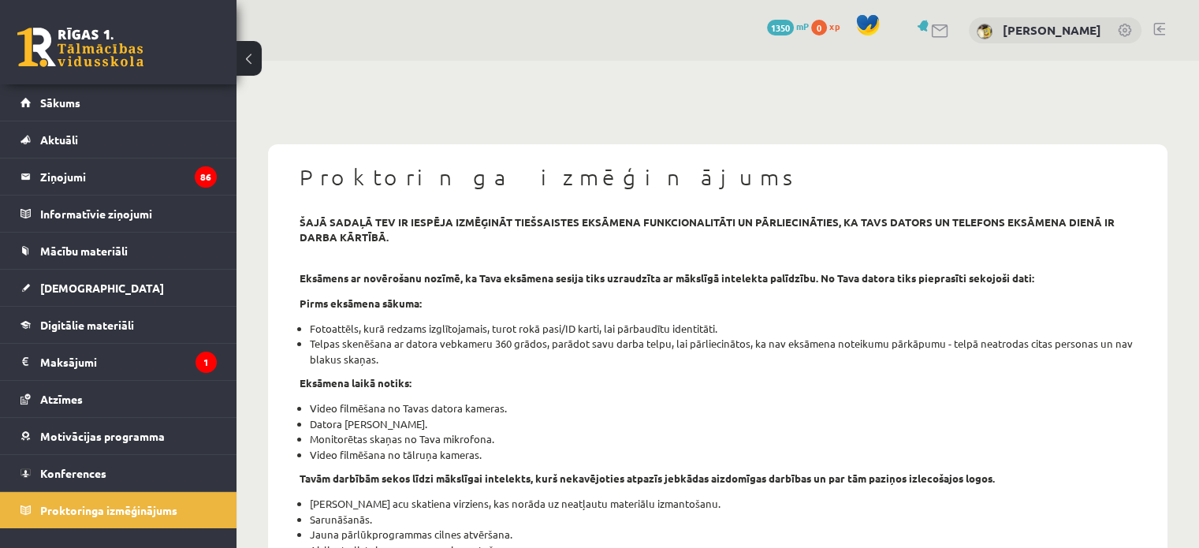
click at [136, 32] on link at bounding box center [80, 47] width 126 height 39
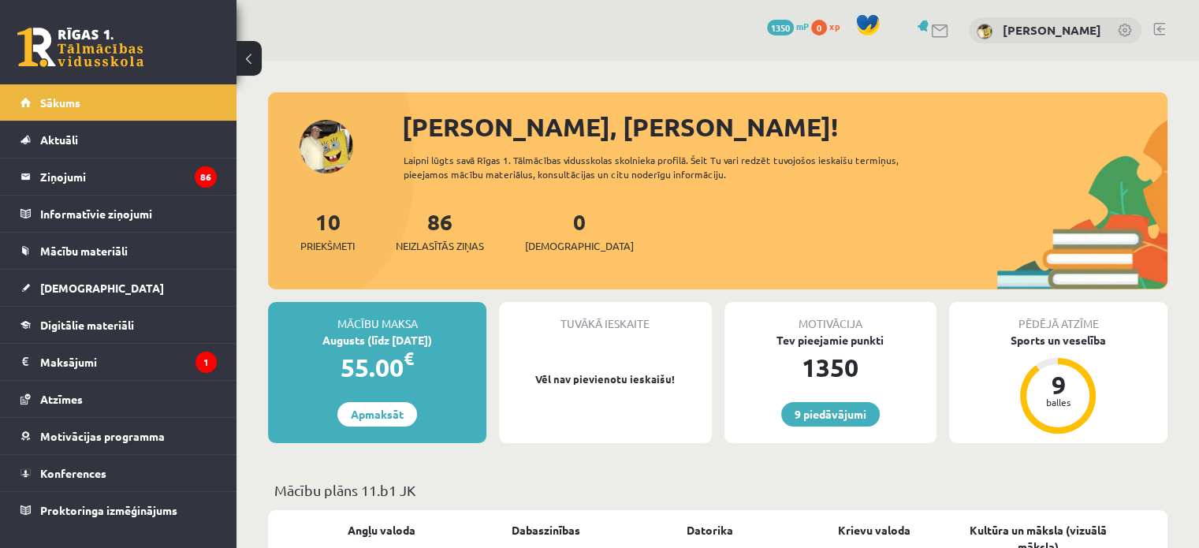
click at [933, 31] on link at bounding box center [940, 30] width 19 height 13
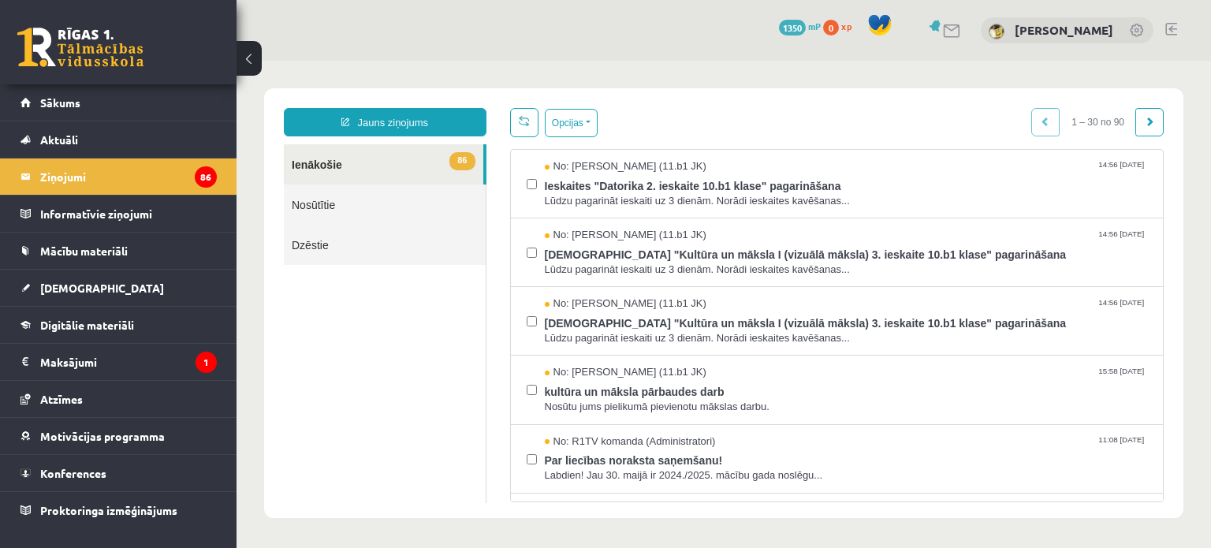
click at [352, 209] on link "Nosūtītie" at bounding box center [385, 204] width 202 height 40
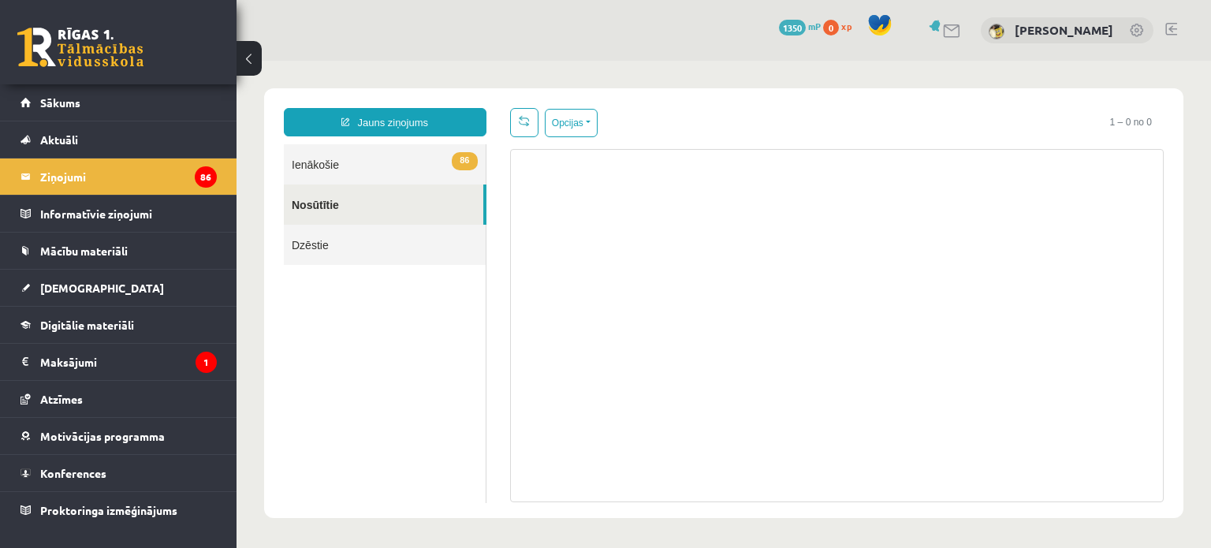
click at [356, 170] on link "86 Ienākošie" at bounding box center [385, 164] width 202 height 40
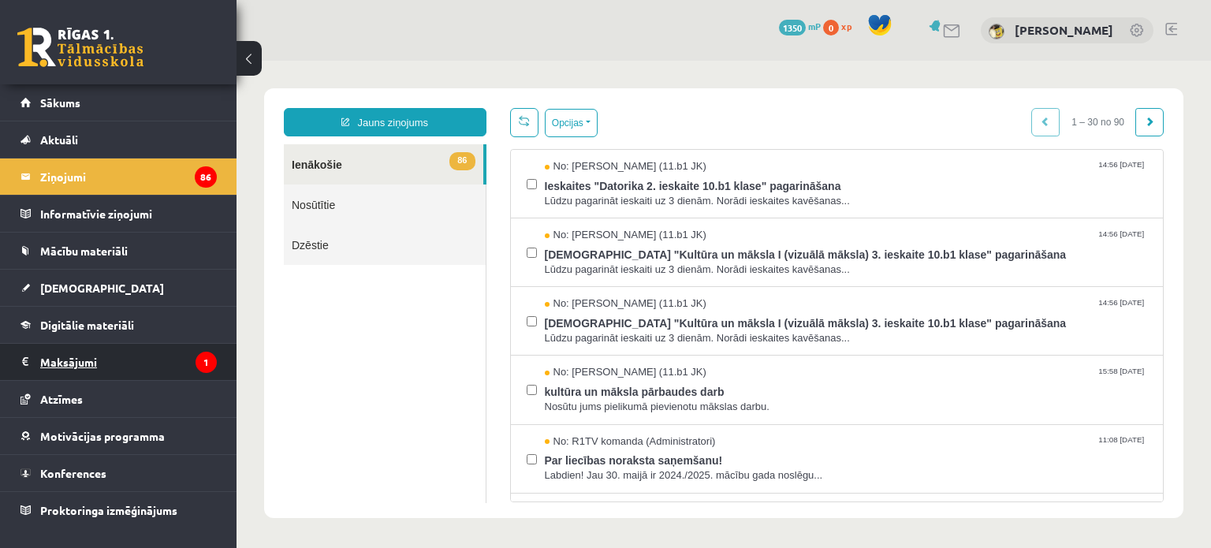
click at [107, 349] on legend "Maksājumi 1" at bounding box center [128, 362] width 177 height 36
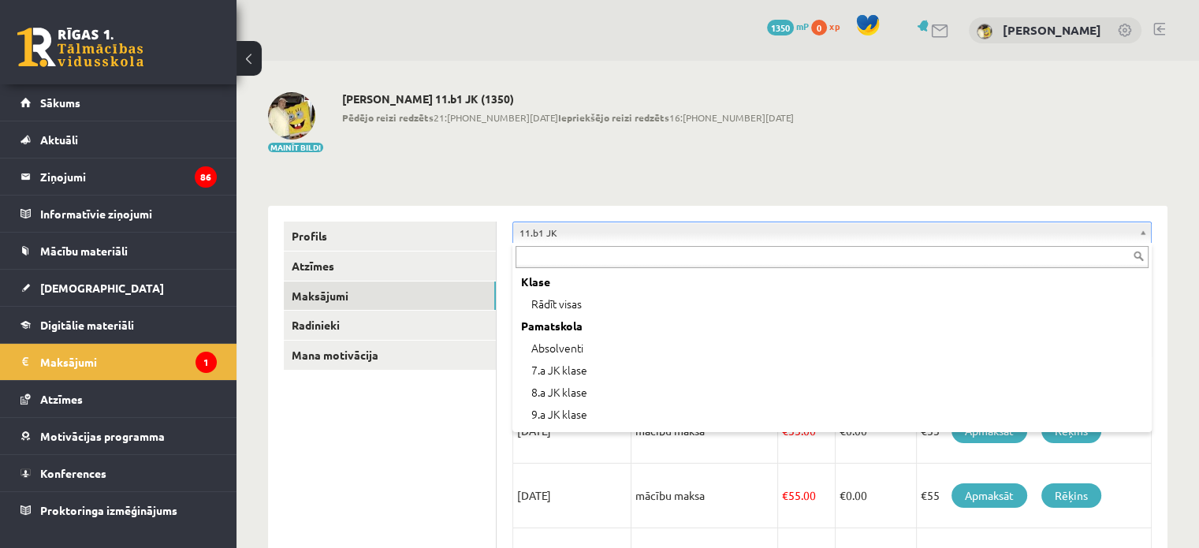
scroll to position [284, 0]
